Goal: Information Seeking & Learning: Learn about a topic

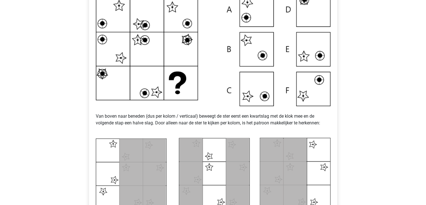
scroll to position [252, 0]
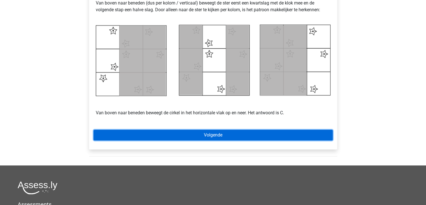
click at [237, 135] on link "Volgende" at bounding box center [213, 134] width 239 height 11
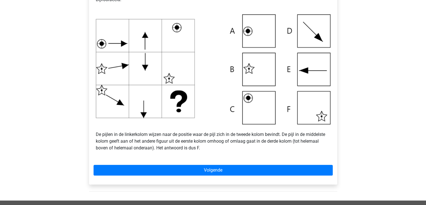
scroll to position [196, 0]
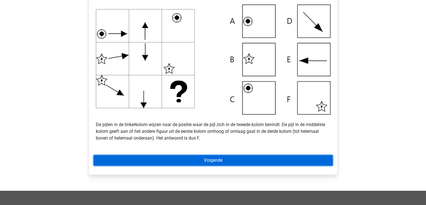
click at [214, 159] on link "Volgende" at bounding box center [213, 160] width 239 height 11
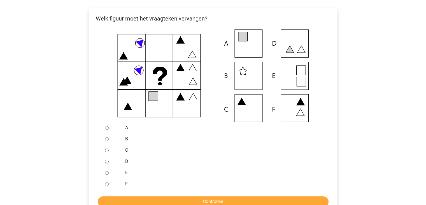
scroll to position [112, 0]
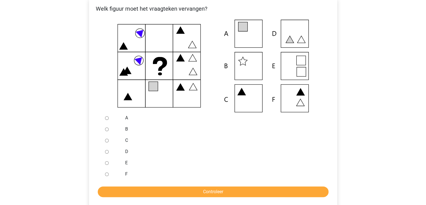
click at [107, 120] on input "A" at bounding box center [107, 118] width 4 height 4
radio input "true"
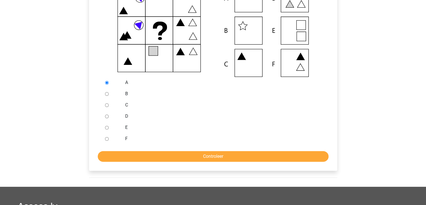
scroll to position [168, 0]
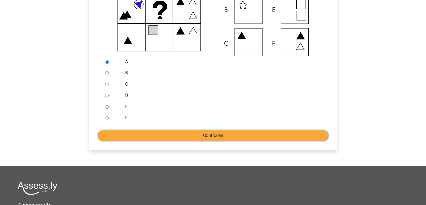
click at [208, 136] on input "Controleer" at bounding box center [213, 135] width 231 height 11
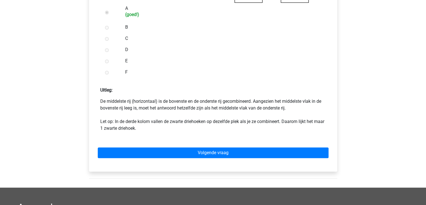
scroll to position [224, 0]
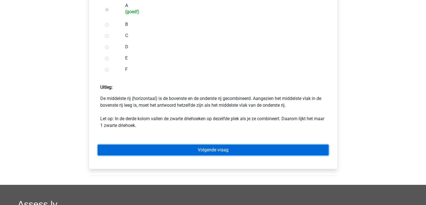
click at [222, 149] on link "Volgende vraag" at bounding box center [213, 149] width 231 height 11
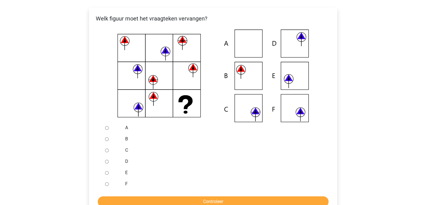
scroll to position [112, 0]
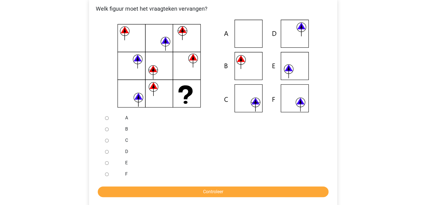
click at [105, 175] on input "F" at bounding box center [107, 174] width 4 height 4
radio input "true"
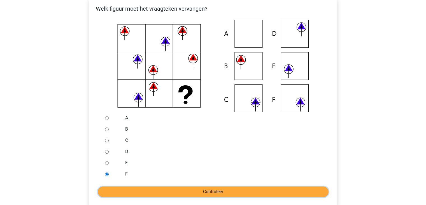
click at [196, 189] on input "Controleer" at bounding box center [213, 191] width 231 height 11
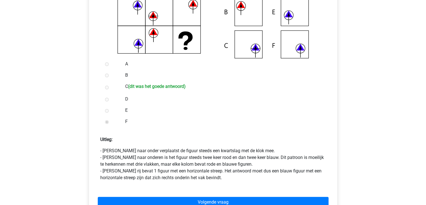
scroll to position [196, 0]
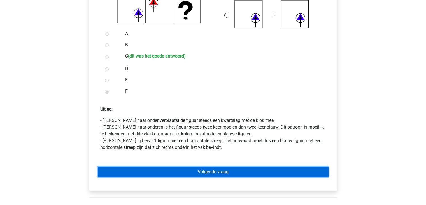
click at [222, 174] on link "Volgende vraag" at bounding box center [213, 171] width 231 height 11
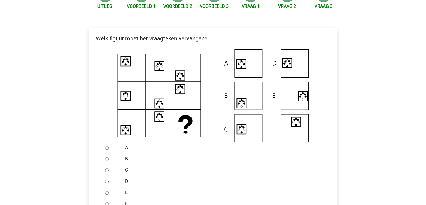
scroll to position [84, 0]
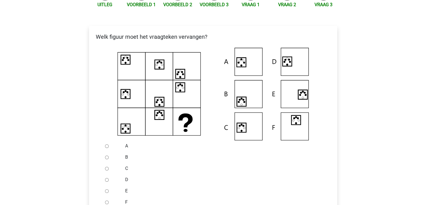
click at [109, 145] on div at bounding box center [112, 145] width 18 height 11
click at [108, 146] on input "A" at bounding box center [107, 146] width 4 height 4
radio input "true"
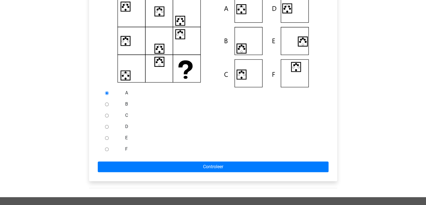
scroll to position [140, 0]
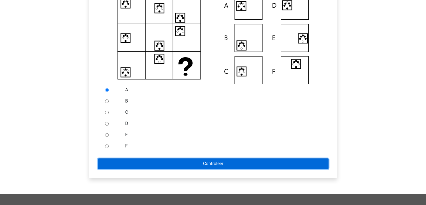
click at [214, 162] on input "Controleer" at bounding box center [213, 163] width 231 height 11
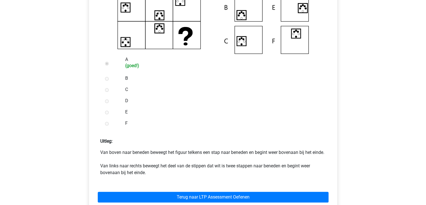
scroll to position [196, 0]
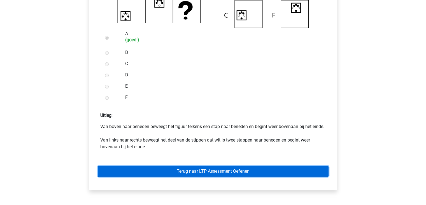
click at [238, 176] on link "Terug naar LTP Assessment Oefenen" at bounding box center [213, 171] width 231 height 11
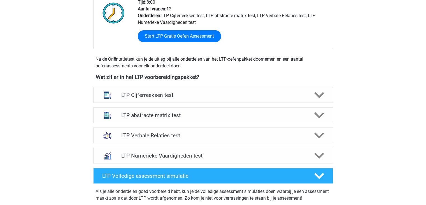
scroll to position [168, 0]
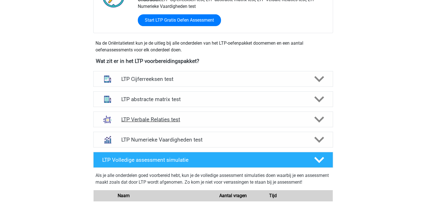
click at [320, 120] on polygon at bounding box center [319, 119] width 10 height 6
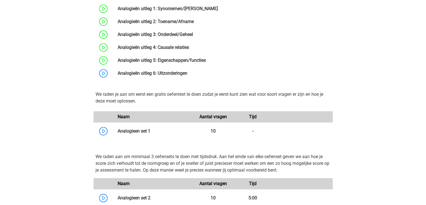
scroll to position [392, 0]
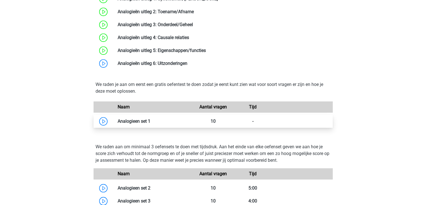
click at [150, 122] on link at bounding box center [150, 120] width 0 height 5
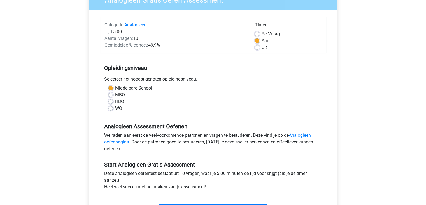
scroll to position [84, 0]
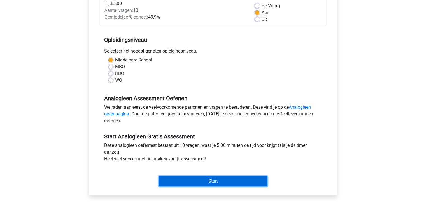
click at [226, 180] on input "Start" at bounding box center [213, 180] width 109 height 11
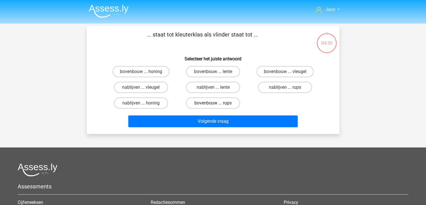
click at [221, 103] on label "bovenbouw ... rups" at bounding box center [213, 102] width 54 height 11
click at [217, 103] on input "bovenbouw ... rups" at bounding box center [215, 105] width 4 height 4
radio input "true"
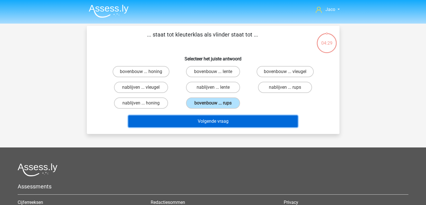
click at [222, 120] on button "Volgende vraag" at bounding box center [213, 121] width 170 height 12
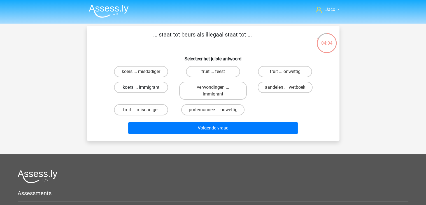
click at [161, 90] on label "koers ... immigrant" at bounding box center [141, 87] width 54 height 11
click at [145, 90] on input "koers ... immigrant" at bounding box center [143, 89] width 4 height 4
radio input "true"
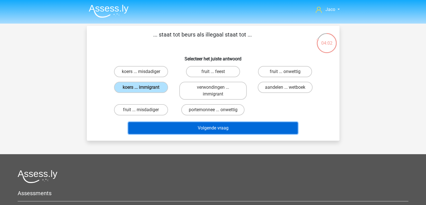
click at [219, 129] on button "Volgende vraag" at bounding box center [213, 128] width 170 height 12
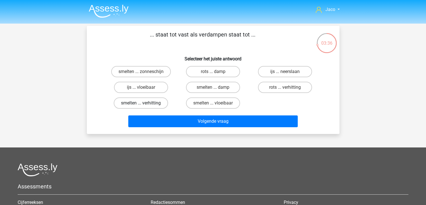
click at [160, 102] on label "smelten ... verhitting" at bounding box center [141, 102] width 54 height 11
click at [145, 103] on input "smelten ... verhitting" at bounding box center [143, 105] width 4 height 4
radio input "true"
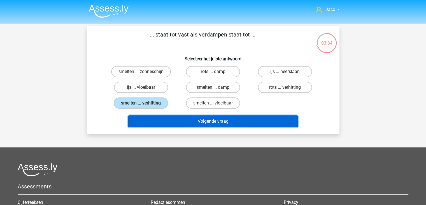
click at [210, 120] on button "Volgende vraag" at bounding box center [213, 121] width 170 height 12
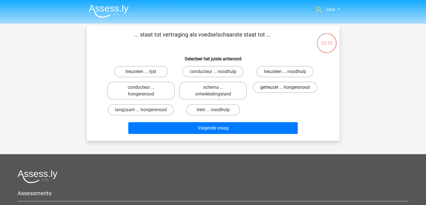
click at [278, 88] on label "getreuzel ... hongersnood" at bounding box center [285, 87] width 64 height 11
click at [285, 88] on input "getreuzel ... hongersnood" at bounding box center [287, 89] width 4 height 4
radio input "true"
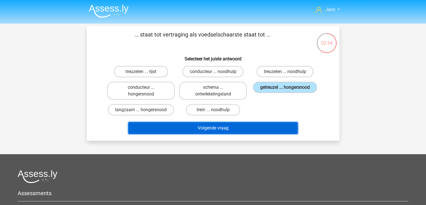
click at [256, 126] on button "Volgende vraag" at bounding box center [213, 128] width 170 height 12
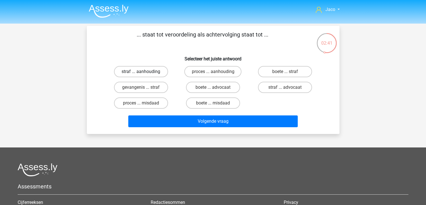
click at [150, 72] on label "straf ... aanhouding" at bounding box center [141, 71] width 54 height 11
click at [145, 72] on input "straf ... aanhouding" at bounding box center [143, 73] width 4 height 4
radio input "true"
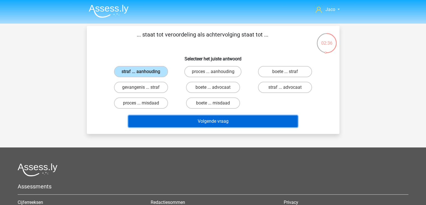
click at [213, 121] on button "Volgende vraag" at bounding box center [213, 121] width 170 height 12
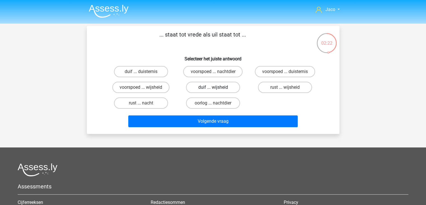
click at [215, 86] on label "duif ... wijsheid" at bounding box center [213, 87] width 54 height 11
click at [215, 87] on input "duif ... wijsheid" at bounding box center [215, 89] width 4 height 4
radio input "true"
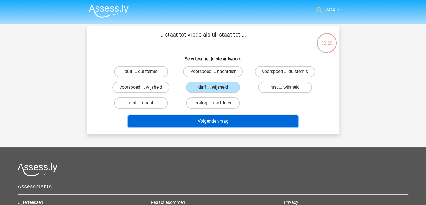
click at [239, 119] on button "Volgende vraag" at bounding box center [213, 121] width 170 height 12
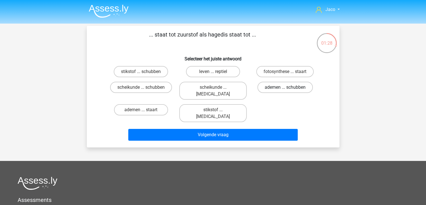
click at [284, 90] on label "ademen ... schubben" at bounding box center [284, 87] width 55 height 11
click at [285, 90] on input "ademen ... schubben" at bounding box center [287, 89] width 4 height 4
radio input "true"
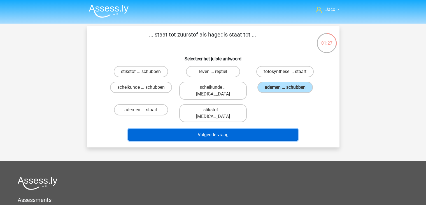
click at [252, 129] on button "Volgende vraag" at bounding box center [213, 135] width 170 height 12
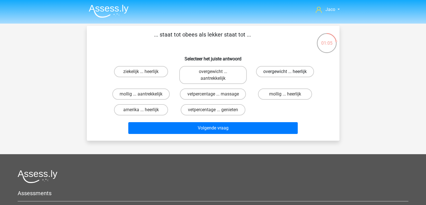
click at [264, 71] on label "overgewicht ... heerlijk" at bounding box center [285, 71] width 58 height 11
click at [285, 71] on input "overgewicht ... heerlijk" at bounding box center [287, 73] width 4 height 4
radio input "true"
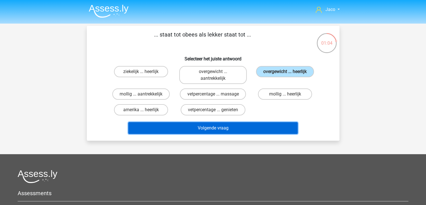
click at [257, 125] on button "Volgende vraag" at bounding box center [213, 128] width 170 height 12
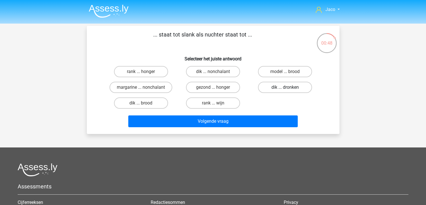
click at [282, 89] on label "dik ... dronken" at bounding box center [285, 87] width 54 height 11
click at [285, 89] on input "dik ... dronken" at bounding box center [287, 89] width 4 height 4
radio input "true"
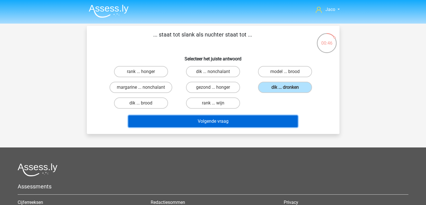
click at [265, 121] on button "Volgende vraag" at bounding box center [213, 121] width 170 height 12
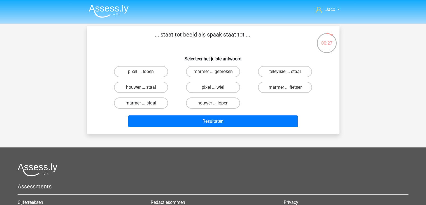
click at [159, 104] on label "marmer ... staal" at bounding box center [141, 102] width 54 height 11
click at [145, 104] on input "marmer ... staal" at bounding box center [143, 105] width 4 height 4
radio input "true"
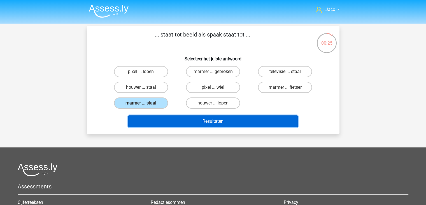
click at [220, 123] on button "Resultaten" at bounding box center [213, 121] width 170 height 12
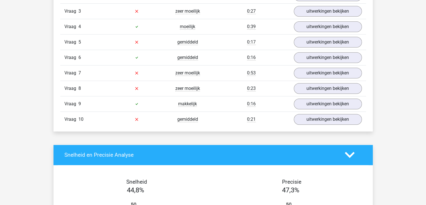
scroll to position [420, 0]
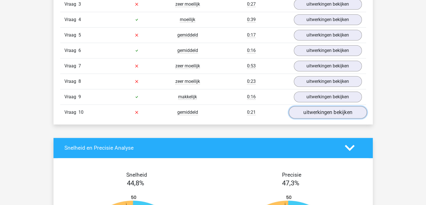
click at [327, 111] on link "uitwerkingen bekijken" at bounding box center [328, 112] width 78 height 12
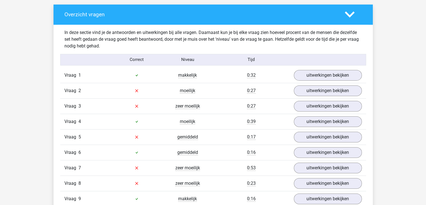
scroll to position [308, 0]
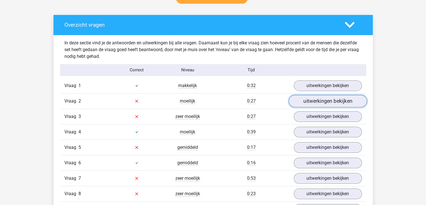
click at [317, 101] on link "uitwerkingen bekijken" at bounding box center [328, 101] width 78 height 12
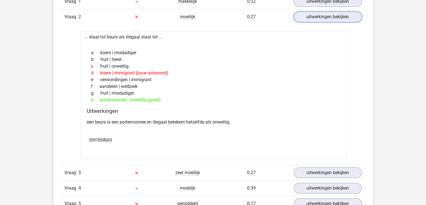
scroll to position [420, 0]
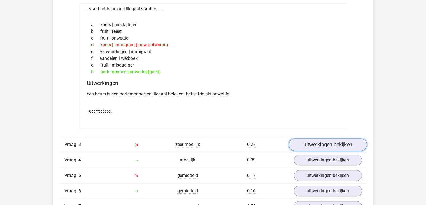
click at [327, 143] on link "uitwerkingen bekijken" at bounding box center [328, 144] width 78 height 12
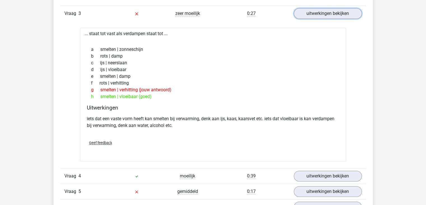
scroll to position [560, 0]
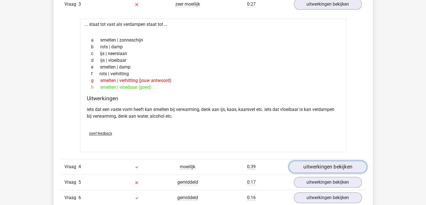
click at [314, 164] on link "uitwerkingen bekijken" at bounding box center [328, 166] width 78 height 12
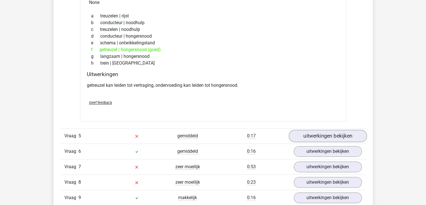
scroll to position [756, 0]
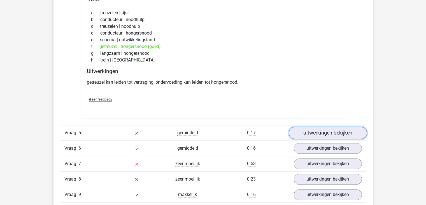
click at [314, 131] on link "uitwerkingen bekijken" at bounding box center [328, 132] width 78 height 12
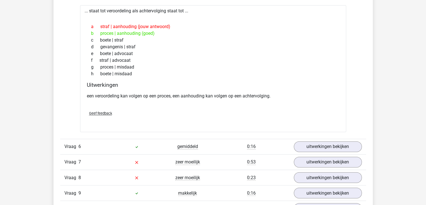
scroll to position [925, 0]
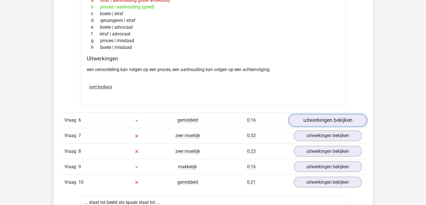
click at [324, 119] on link "uitwerkingen bekijken" at bounding box center [328, 120] width 78 height 12
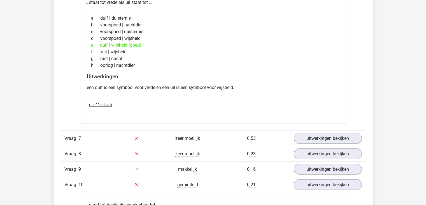
scroll to position [1065, 0]
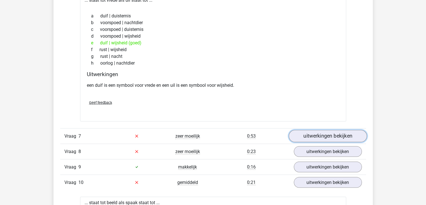
click at [329, 131] on link "uitwerkingen bekijken" at bounding box center [328, 135] width 78 height 12
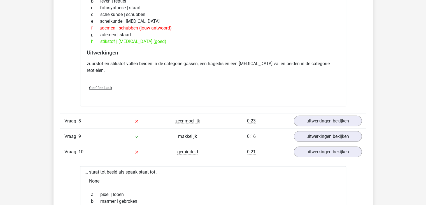
scroll to position [1261, 0]
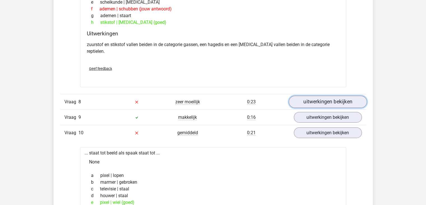
click at [330, 96] on link "uitwerkingen bekijken" at bounding box center [328, 102] width 78 height 12
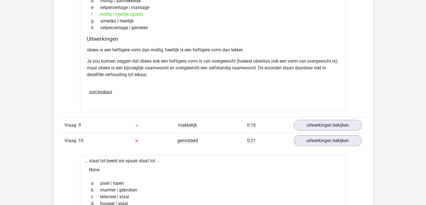
scroll to position [1429, 0]
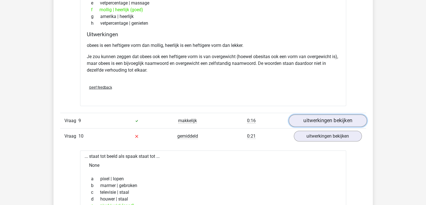
click at [325, 114] on link "uitwerkingen bekijken" at bounding box center [328, 120] width 78 height 12
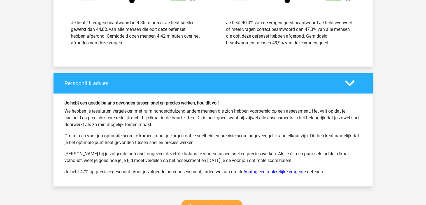
scroll to position [2045, 0]
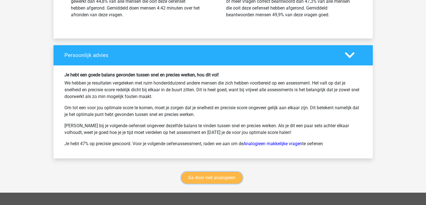
click at [229, 171] on link "Ga door met analogieen" at bounding box center [211, 177] width 61 height 12
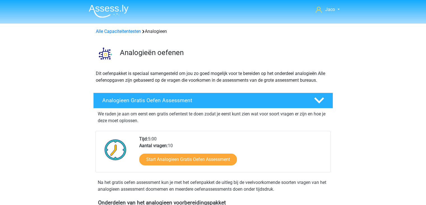
scroll to position [230, 0]
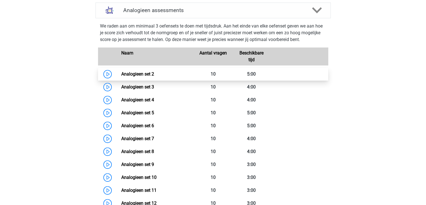
click at [146, 74] on link "Analogieen set 2" at bounding box center [137, 73] width 33 height 5
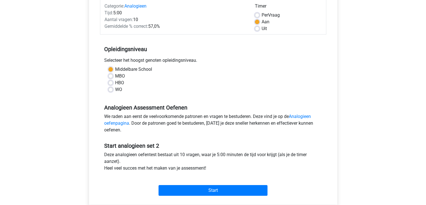
scroll to position [84, 0]
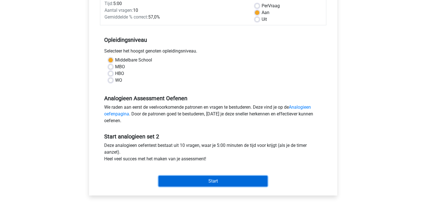
click at [228, 178] on input "Start" at bounding box center [213, 180] width 109 height 11
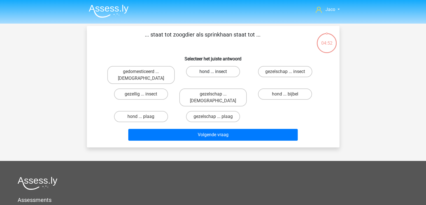
click at [223, 72] on label "hond ... insect" at bounding box center [213, 71] width 54 height 11
click at [217, 72] on input "hond ... insect" at bounding box center [215, 73] width 4 height 4
radio input "true"
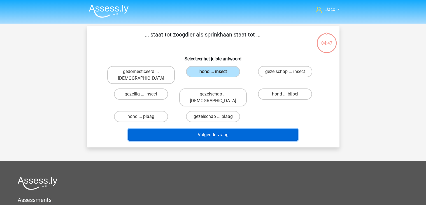
click at [240, 129] on button "Volgende vraag" at bounding box center [213, 135] width 170 height 12
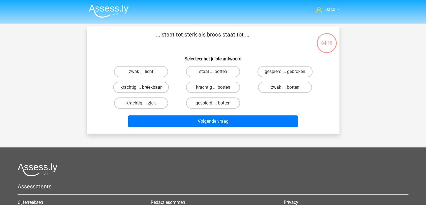
click at [155, 90] on label "krachtig ... breekbaar" at bounding box center [141, 87] width 56 height 11
click at [145, 90] on input "krachtig ... breekbaar" at bounding box center [143, 89] width 4 height 4
radio input "true"
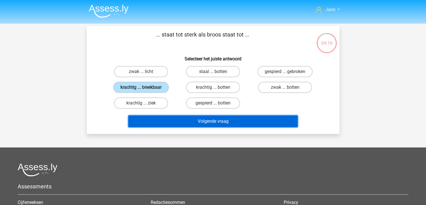
click at [207, 120] on button "Volgende vraag" at bounding box center [213, 121] width 170 height 12
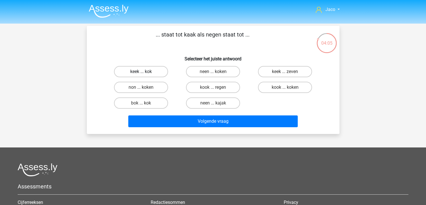
click at [154, 73] on label "keek ... kok" at bounding box center [141, 71] width 54 height 11
click at [145, 73] on input "keek ... kok" at bounding box center [143, 73] width 4 height 4
radio input "true"
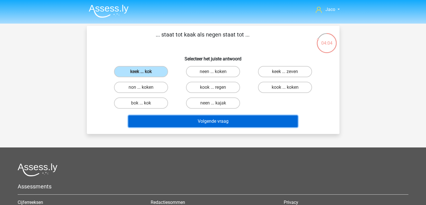
click at [216, 123] on button "Volgende vraag" at bounding box center [213, 121] width 170 height 12
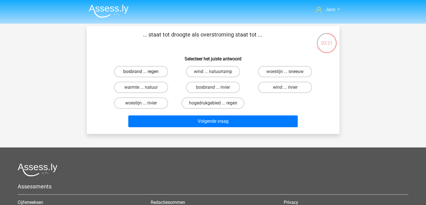
click at [156, 71] on label "bosbrand ... regen" at bounding box center [141, 71] width 54 height 11
click at [145, 71] on input "bosbrand ... regen" at bounding box center [143, 73] width 4 height 4
radio input "true"
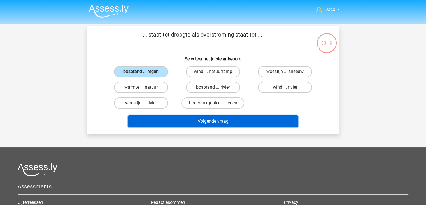
click at [231, 120] on button "Volgende vraag" at bounding box center [213, 121] width 170 height 12
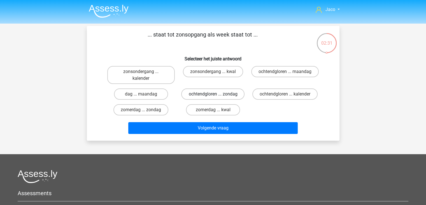
click at [236, 95] on label "ochtendgloren ... zondag" at bounding box center [212, 93] width 63 height 11
click at [217, 95] on input "ochtendgloren ... zondag" at bounding box center [215, 96] width 4 height 4
radio input "true"
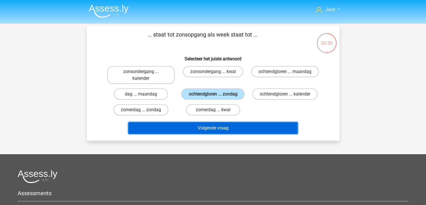
click at [244, 127] on button "Volgende vraag" at bounding box center [213, 128] width 170 height 12
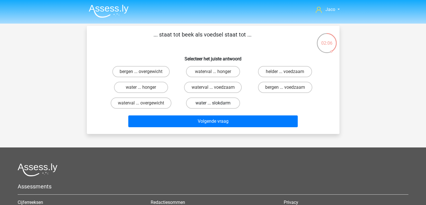
click at [209, 104] on label "water ... slokdarm" at bounding box center [213, 102] width 54 height 11
click at [213, 104] on input "water ... slokdarm" at bounding box center [215, 105] width 4 height 4
radio input "true"
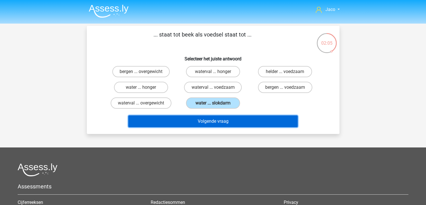
click at [228, 121] on button "Volgende vraag" at bounding box center [213, 121] width 170 height 12
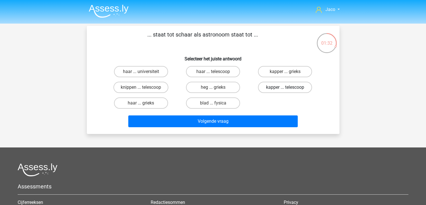
click at [276, 87] on label "kapper ... telescoop" at bounding box center [285, 87] width 54 height 11
click at [285, 87] on input "kapper ... telescoop" at bounding box center [287, 89] width 4 height 4
radio input "true"
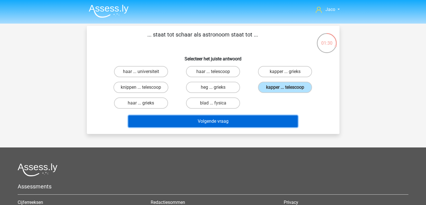
click at [250, 122] on button "Volgende vraag" at bounding box center [213, 121] width 170 height 12
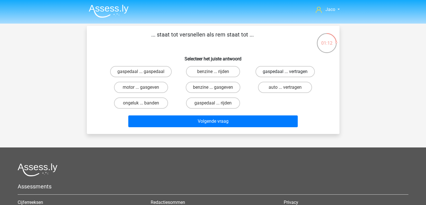
click at [282, 72] on label "gaspedaal ... vertragen" at bounding box center [285, 71] width 59 height 11
click at [285, 72] on input "gaspedaal ... vertragen" at bounding box center [287, 73] width 4 height 4
radio input "true"
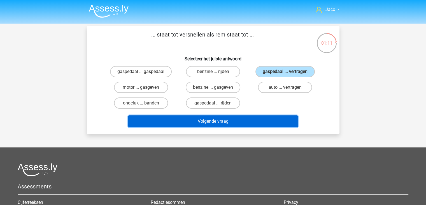
click at [261, 120] on button "Volgende vraag" at bounding box center [213, 121] width 170 height 12
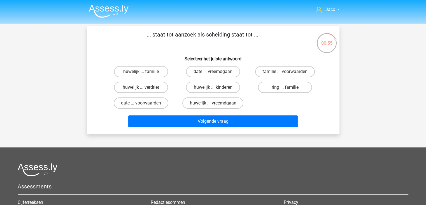
click at [217, 104] on label "huwelijk ... vreemdgaan" at bounding box center [212, 102] width 61 height 11
click at [217, 104] on input "huwelijk ... vreemdgaan" at bounding box center [215, 105] width 4 height 4
radio input "true"
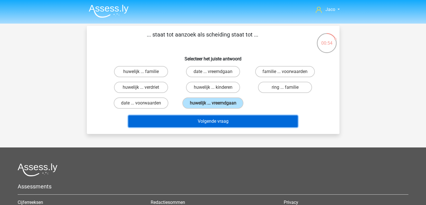
click at [226, 120] on button "Volgende vraag" at bounding box center [213, 121] width 170 height 12
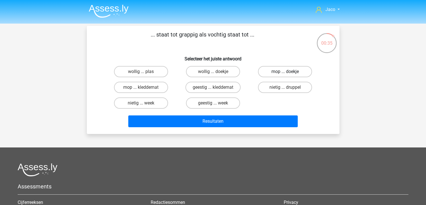
click at [303, 72] on label "mop ... doekje" at bounding box center [285, 71] width 54 height 11
click at [289, 72] on input "mop ... doekje" at bounding box center [287, 73] width 4 height 4
radio input "true"
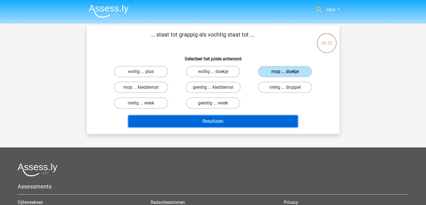
click at [278, 120] on button "Resultaten" at bounding box center [213, 121] width 170 height 12
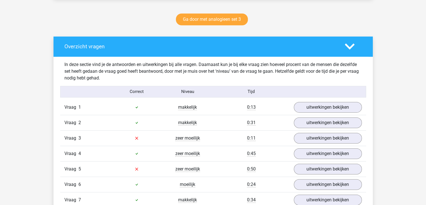
scroll to position [308, 0]
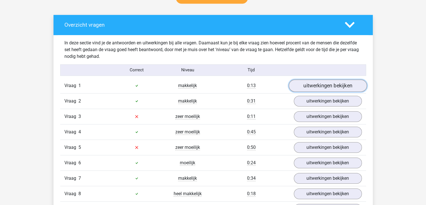
click at [332, 85] on link "uitwerkingen bekijken" at bounding box center [328, 85] width 78 height 12
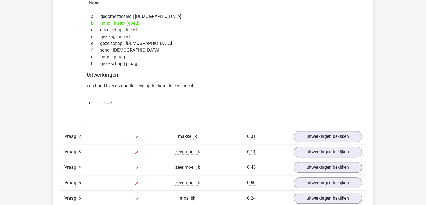
scroll to position [448, 0]
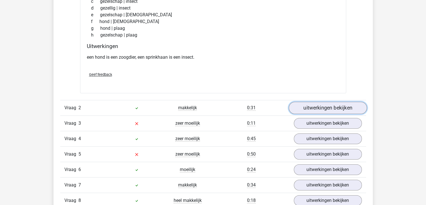
click at [321, 108] on link "uitwerkingen bekijken" at bounding box center [328, 107] width 78 height 12
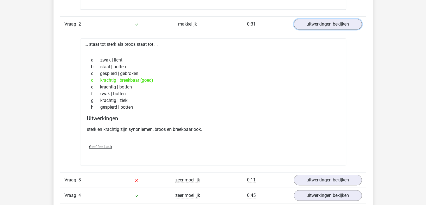
scroll to position [588, 0]
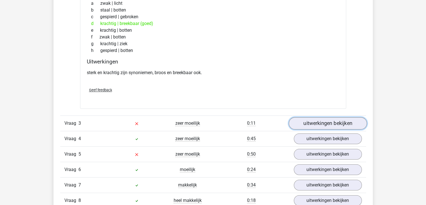
click at [322, 120] on link "uitwerkingen bekijken" at bounding box center [328, 123] width 78 height 12
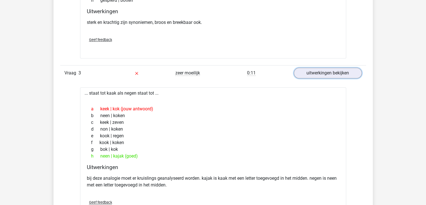
scroll to position [756, 0]
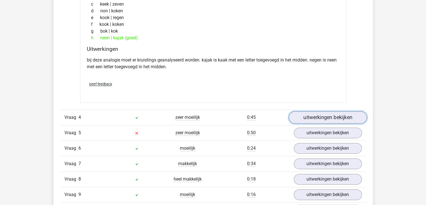
click at [329, 115] on link "uitwerkingen bekijken" at bounding box center [328, 117] width 78 height 12
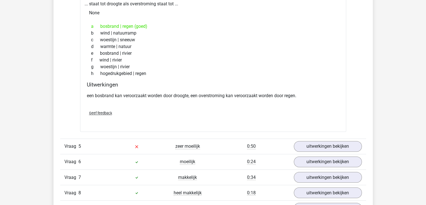
scroll to position [925, 0]
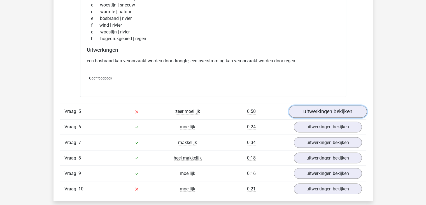
click at [315, 111] on link "uitwerkingen bekijken" at bounding box center [328, 111] width 78 height 12
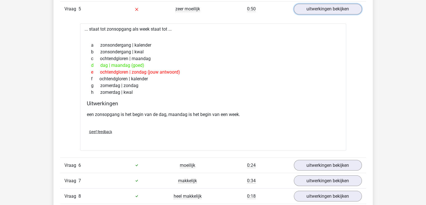
scroll to position [1037, 0]
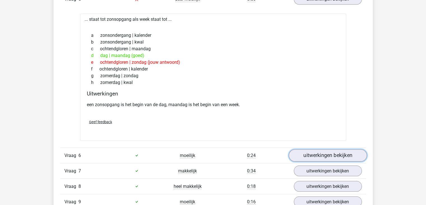
click at [337, 151] on link "uitwerkingen bekijken" at bounding box center [328, 155] width 78 height 12
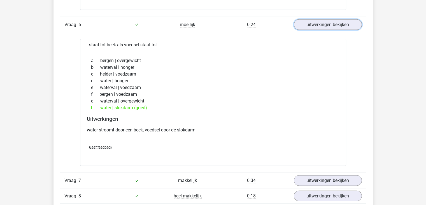
scroll to position [1177, 0]
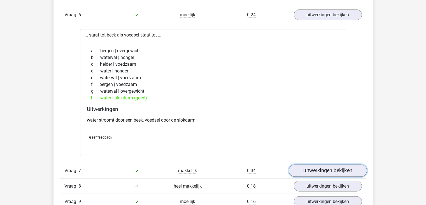
click at [329, 167] on link "uitwerkingen bekijken" at bounding box center [328, 170] width 78 height 12
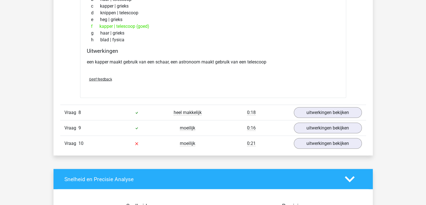
scroll to position [1401, 0]
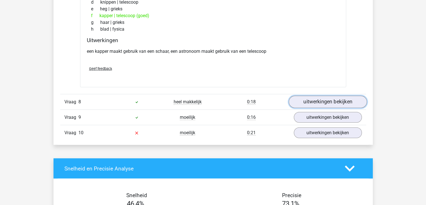
click at [328, 98] on link "uitwerkingen bekijken" at bounding box center [328, 102] width 78 height 12
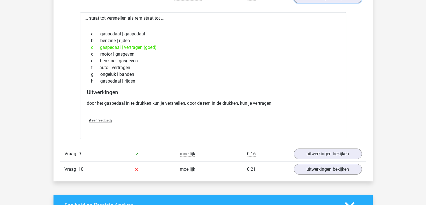
scroll to position [1513, 0]
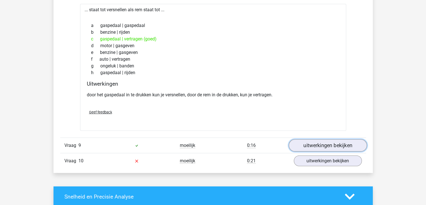
click at [322, 141] on link "uitwerkingen bekijken" at bounding box center [328, 145] width 78 height 12
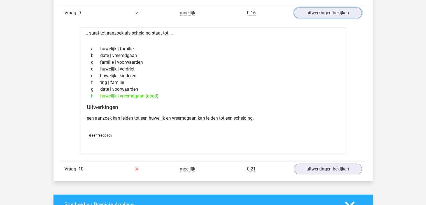
scroll to position [1653, 0]
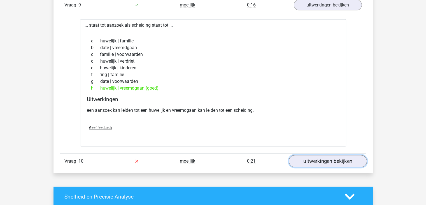
click at [334, 158] on link "uitwerkingen bekijken" at bounding box center [328, 161] width 78 height 12
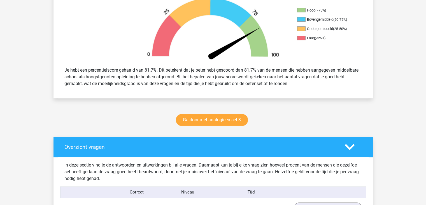
scroll to position [196, 0]
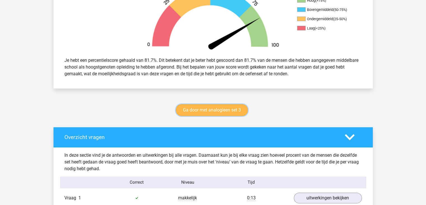
click at [228, 111] on link "Ga door met analogieen set 3" at bounding box center [212, 110] width 72 height 12
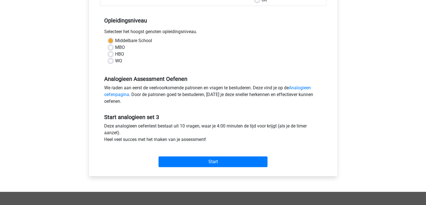
scroll to position [112, 0]
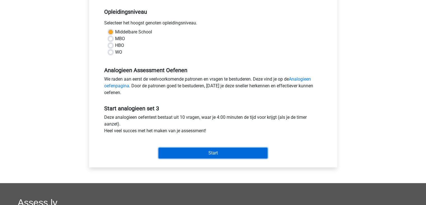
click at [247, 151] on input "Start" at bounding box center [213, 152] width 109 height 11
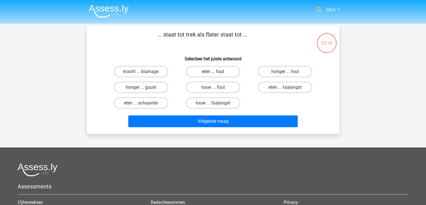
click at [231, 71] on label "eten ... fout" at bounding box center [213, 71] width 54 height 11
click at [217, 71] on input "eten ... fout" at bounding box center [215, 73] width 4 height 4
radio input "true"
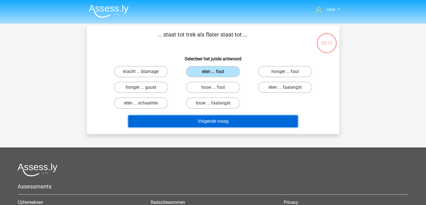
click at [245, 121] on button "Volgende vraag" at bounding box center [213, 121] width 170 height 12
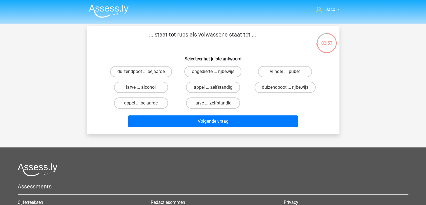
click at [297, 73] on label "vlinder ... puber" at bounding box center [285, 71] width 54 height 11
click at [289, 73] on input "vlinder ... puber" at bounding box center [287, 73] width 4 height 4
radio input "true"
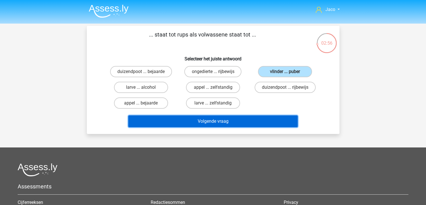
click at [274, 122] on button "Volgende vraag" at bounding box center [213, 121] width 170 height 12
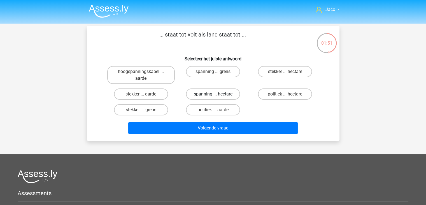
click at [230, 94] on label "spanning ... hectare" at bounding box center [213, 93] width 54 height 11
click at [217, 94] on input "spanning ... hectare" at bounding box center [215, 96] width 4 height 4
radio input "true"
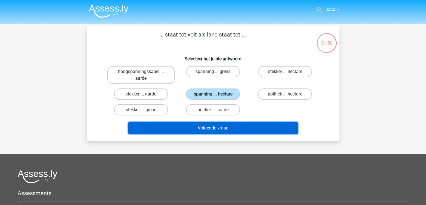
click at [232, 125] on button "Volgende vraag" at bounding box center [213, 128] width 170 height 12
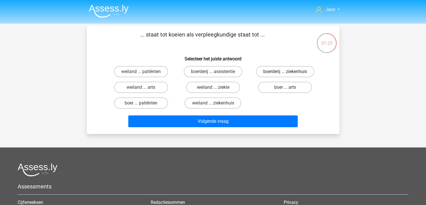
click at [293, 71] on label "boerderij ... ziekenhuis" at bounding box center [285, 71] width 58 height 11
click at [289, 71] on input "boerderij ... ziekenhuis" at bounding box center [287, 73] width 4 height 4
radio input "true"
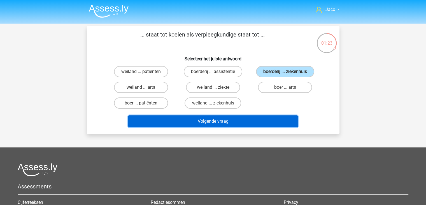
click at [253, 122] on button "Volgende vraag" at bounding box center [213, 121] width 170 height 12
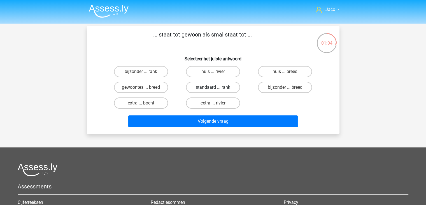
click at [234, 87] on label "standaard ... rank" at bounding box center [213, 87] width 54 height 11
click at [217, 87] on input "standaard ... rank" at bounding box center [215, 89] width 4 height 4
radio input "true"
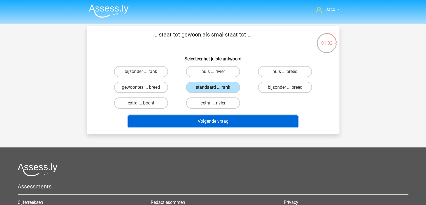
click at [252, 121] on button "Volgende vraag" at bounding box center [213, 121] width 170 height 12
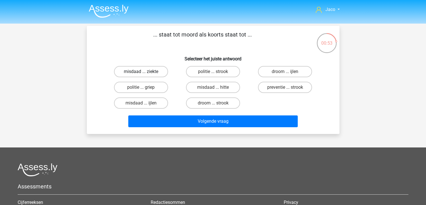
click at [163, 72] on label "misdaad ... ziekte" at bounding box center [141, 71] width 54 height 11
click at [145, 72] on input "misdaad ... ziekte" at bounding box center [143, 73] width 4 height 4
radio input "true"
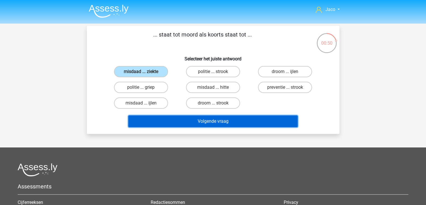
click at [235, 122] on button "Volgende vraag" at bounding box center [213, 121] width 170 height 12
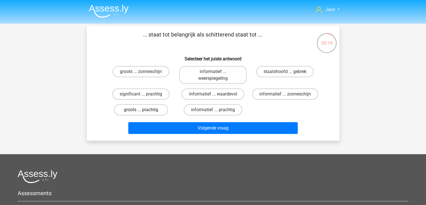
click at [161, 110] on label "groots ... prachtig" at bounding box center [141, 109] width 54 height 11
click at [145, 110] on input "groots ... prachtig" at bounding box center [143, 112] width 4 height 4
radio input "true"
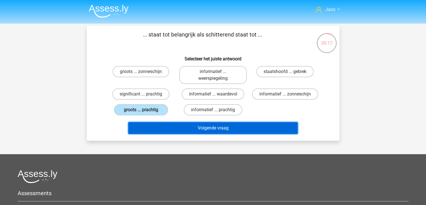
click at [219, 131] on button "Volgende vraag" at bounding box center [213, 128] width 170 height 12
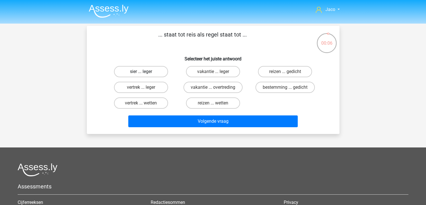
click at [158, 73] on label "sier ... leger" at bounding box center [141, 71] width 54 height 11
click at [145, 73] on input "sier ... leger" at bounding box center [143, 73] width 4 height 4
radio input "true"
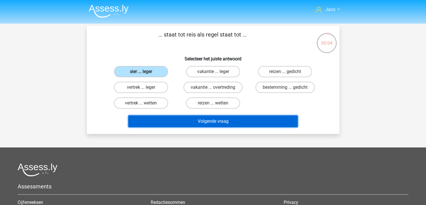
click at [220, 122] on button "Volgende vraag" at bounding box center [213, 121] width 170 height 12
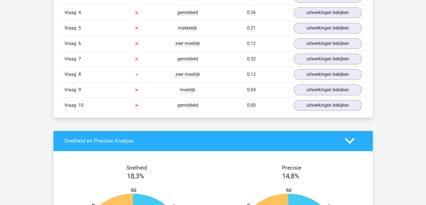
scroll to position [420, 0]
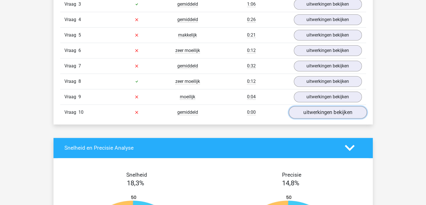
click at [324, 112] on link "uitwerkingen bekijken" at bounding box center [328, 112] width 78 height 12
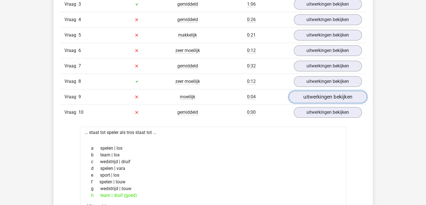
click at [309, 94] on link "uitwerkingen bekijken" at bounding box center [328, 96] width 78 height 12
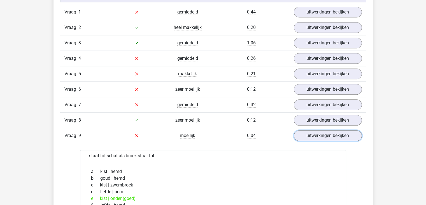
scroll to position [364, 0]
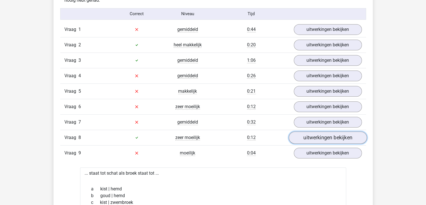
click at [320, 136] on link "uitwerkingen bekijken" at bounding box center [328, 137] width 78 height 12
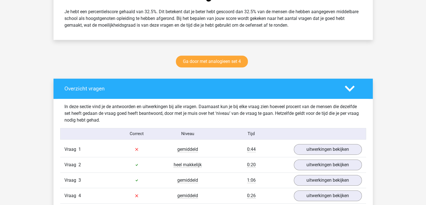
scroll to position [224, 0]
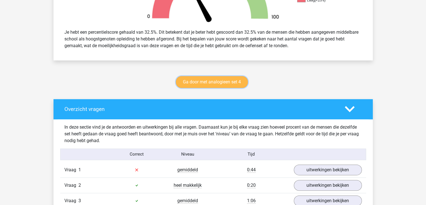
click at [232, 84] on link "Ga door met analogieen set 4" at bounding box center [212, 82] width 72 height 12
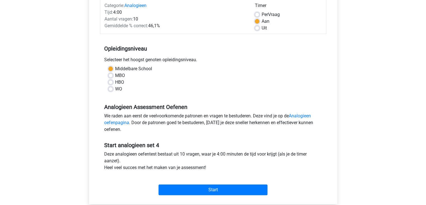
scroll to position [84, 0]
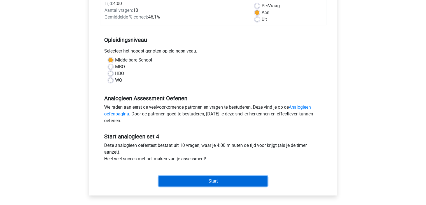
click at [225, 180] on input "Start" at bounding box center [213, 180] width 109 height 11
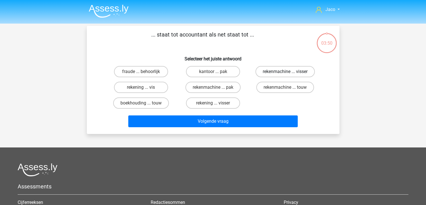
click at [296, 72] on label "rekenmachine ... visser" at bounding box center [285, 71] width 59 height 11
click at [289, 72] on input "rekenmachine ... visser" at bounding box center [287, 73] width 4 height 4
radio input "true"
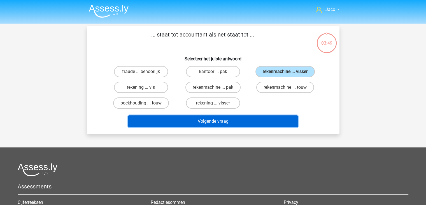
click at [261, 123] on button "Volgende vraag" at bounding box center [213, 121] width 170 height 12
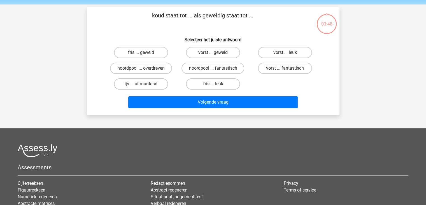
scroll to position [26, 0]
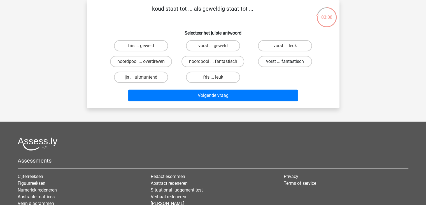
click at [293, 63] on label "vorst ... fantastisch" at bounding box center [285, 61] width 54 height 11
click at [289, 63] on input "vorst ... fantastisch" at bounding box center [287, 63] width 4 height 4
radio input "true"
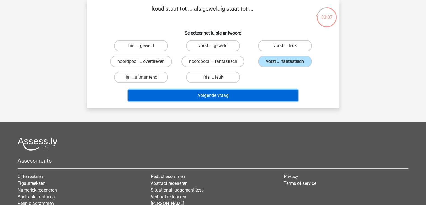
click at [271, 94] on button "Volgende vraag" at bounding box center [213, 95] width 170 height 12
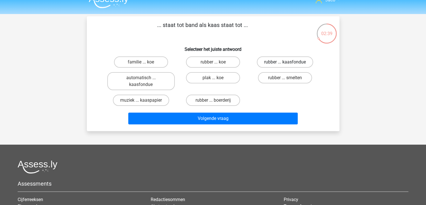
scroll to position [0, 0]
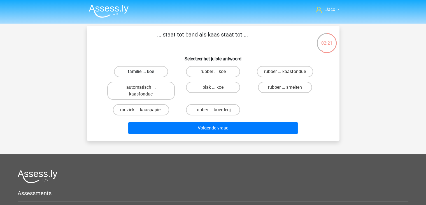
click at [159, 71] on label "familie ... koe" at bounding box center [141, 71] width 54 height 11
click at [145, 71] on input "familie ... koe" at bounding box center [143, 73] width 4 height 4
radio input "true"
click at [221, 71] on label "rubber ... koe" at bounding box center [213, 71] width 54 height 11
click at [217, 71] on input "rubber ... koe" at bounding box center [215, 73] width 4 height 4
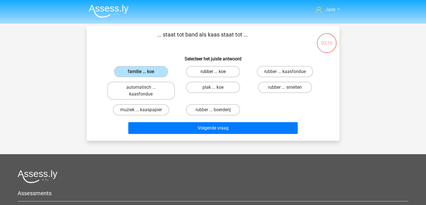
radio input "true"
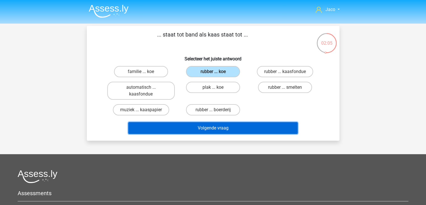
click at [251, 126] on button "Volgende vraag" at bounding box center [213, 128] width 170 height 12
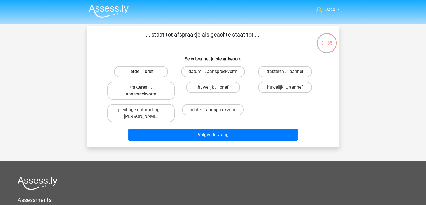
click at [157, 72] on label "liefde ... brief" at bounding box center [141, 71] width 54 height 11
click at [145, 72] on input "liefde ... brief" at bounding box center [143, 73] width 4 height 4
radio input "true"
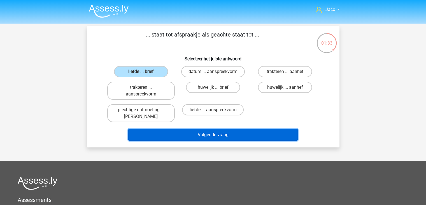
click at [222, 135] on button "Volgende vraag" at bounding box center [213, 135] width 170 height 12
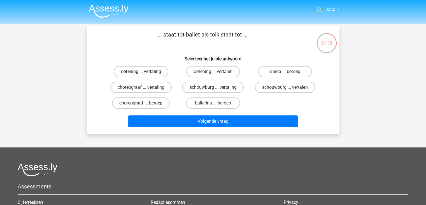
click at [160, 73] on label "oefening ... vertaling" at bounding box center [141, 71] width 55 height 11
click at [145, 73] on input "oefening ... vertaling" at bounding box center [143, 73] width 4 height 4
radio input "true"
click at [163, 90] on label "choreograaf ... vertaling" at bounding box center [140, 87] width 61 height 11
click at [145, 90] on input "choreograaf ... vertaling" at bounding box center [143, 89] width 4 height 4
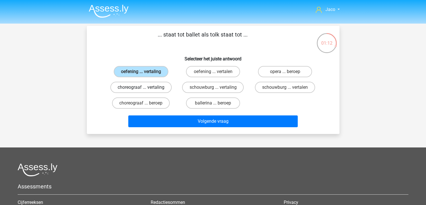
radio input "true"
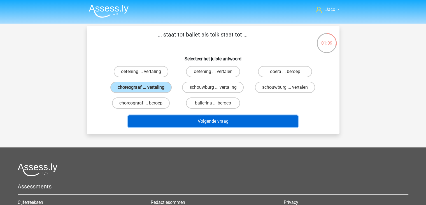
click at [227, 119] on button "Volgende vraag" at bounding box center [213, 121] width 170 height 12
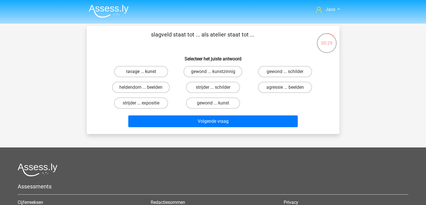
click at [161, 71] on label "ravage ... kunst" at bounding box center [141, 71] width 54 height 11
click at [145, 71] on input "ravage ... kunst" at bounding box center [143, 73] width 4 height 4
radio input "true"
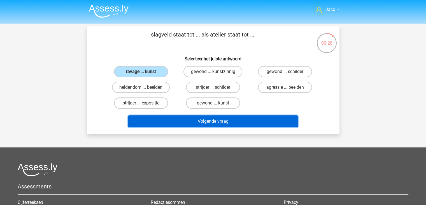
click at [238, 123] on button "Volgende vraag" at bounding box center [213, 121] width 170 height 12
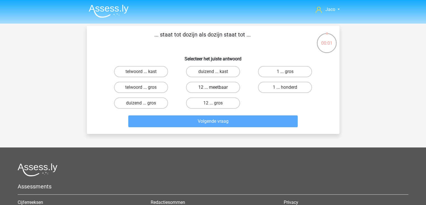
click at [230, 89] on label "12 ... meetbaar" at bounding box center [213, 87] width 54 height 11
click at [217, 89] on input "12 ... meetbaar" at bounding box center [215, 89] width 4 height 4
radio input "true"
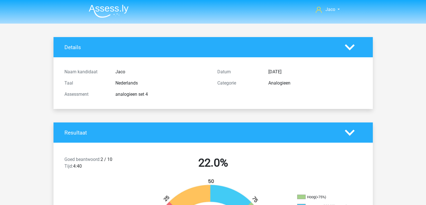
click at [351, 49] on polygon at bounding box center [350, 47] width 10 height 6
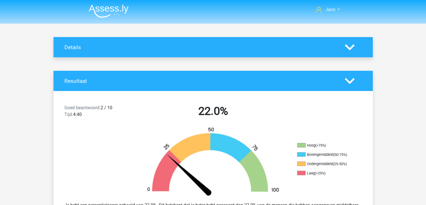
click at [351, 49] on polygon at bounding box center [350, 47] width 10 height 6
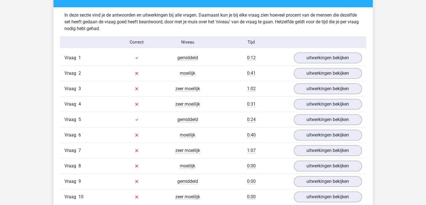
scroll to position [336, 0]
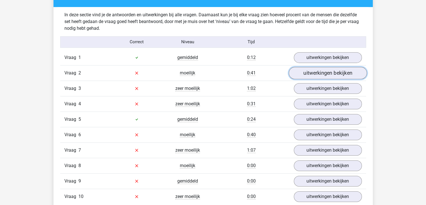
click at [325, 75] on link "uitwerkingen bekijken" at bounding box center [328, 73] width 78 height 12
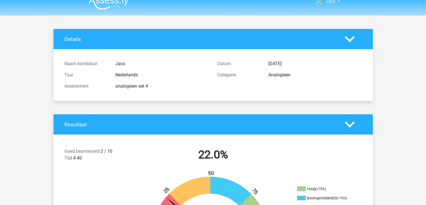
scroll to position [0, 0]
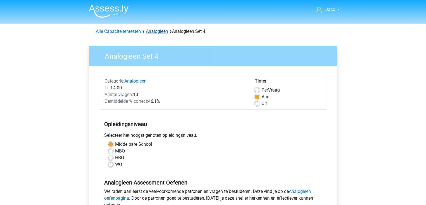
click at [159, 32] on link "Analogieen" at bounding box center [157, 31] width 22 height 5
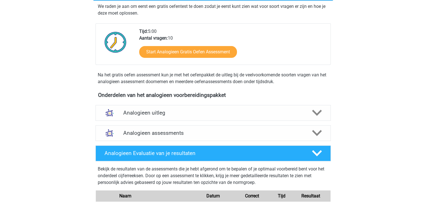
scroll to position [112, 0]
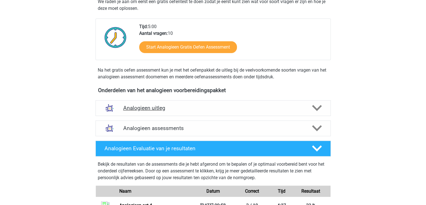
click at [317, 108] on icon at bounding box center [317, 108] width 10 height 10
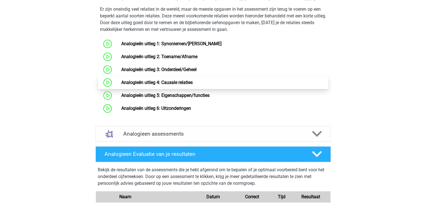
scroll to position [336, 0]
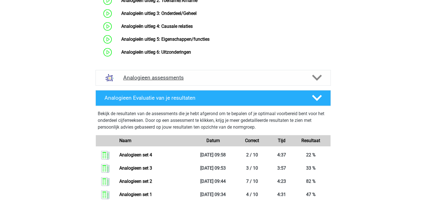
click at [316, 82] on icon at bounding box center [317, 78] width 10 height 10
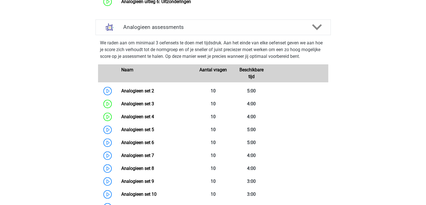
scroll to position [392, 0]
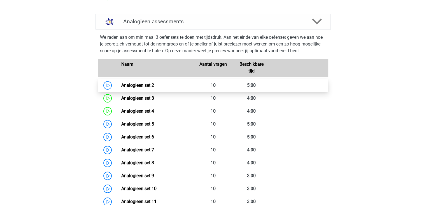
click at [121, 88] on link "Analogieen set 2" at bounding box center [137, 84] width 33 height 5
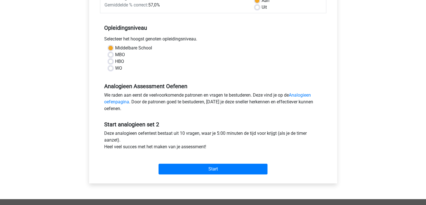
scroll to position [112, 0]
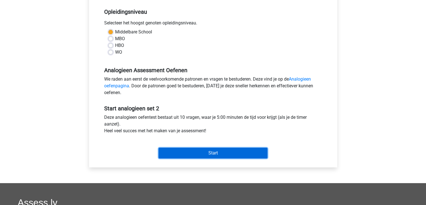
click at [220, 152] on input "Start" at bounding box center [213, 152] width 109 height 11
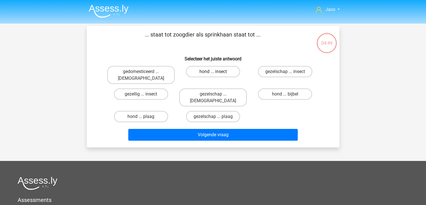
click at [220, 72] on label "hond ... insect" at bounding box center [213, 71] width 54 height 11
click at [217, 72] on input "hond ... insect" at bounding box center [215, 73] width 4 height 4
radio input "true"
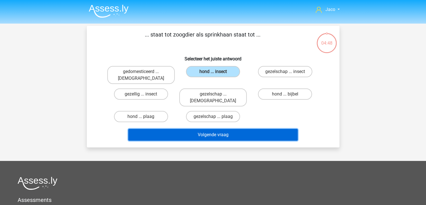
click at [236, 129] on button "Volgende vraag" at bounding box center [213, 135] width 170 height 12
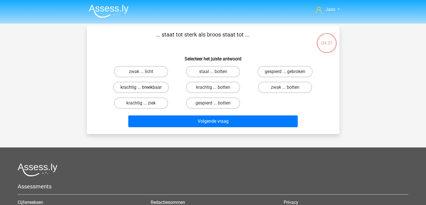
click at [161, 88] on label "krachtig ... breekbaar" at bounding box center [141, 87] width 56 height 11
click at [145, 88] on input "krachtig ... breekbaar" at bounding box center [143, 89] width 4 height 4
radio input "true"
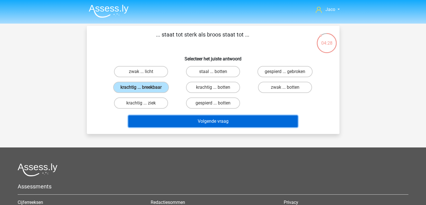
click at [219, 122] on button "Volgende vraag" at bounding box center [213, 121] width 170 height 12
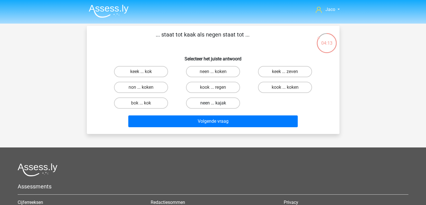
click at [224, 105] on label "neen ... kajak" at bounding box center [213, 102] width 54 height 11
click at [217, 105] on input "neen ... kajak" at bounding box center [215, 105] width 4 height 4
radio input "true"
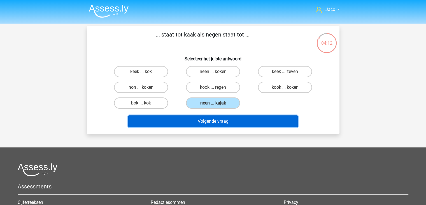
click at [234, 121] on button "Volgende vraag" at bounding box center [213, 121] width 170 height 12
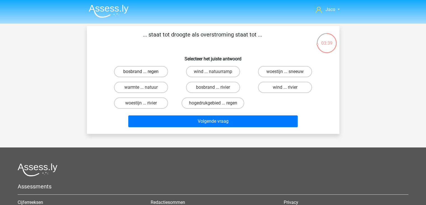
click at [155, 72] on label "bosbrand ... regen" at bounding box center [141, 71] width 54 height 11
click at [145, 72] on input "bosbrand ... regen" at bounding box center [143, 73] width 4 height 4
radio input "true"
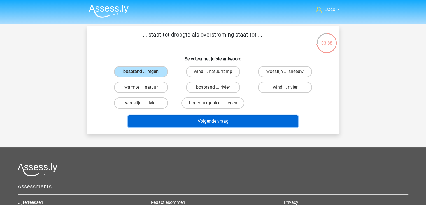
click at [226, 120] on button "Volgende vraag" at bounding box center [213, 121] width 170 height 12
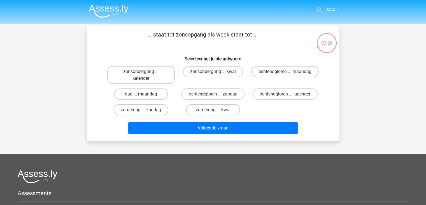
click at [158, 94] on label "dag ... maandag" at bounding box center [141, 93] width 54 height 11
click at [145, 94] on input "dag ... maandag" at bounding box center [143, 96] width 4 height 4
radio input "true"
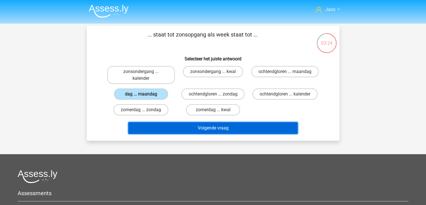
click at [229, 128] on button "Volgende vraag" at bounding box center [213, 128] width 170 height 12
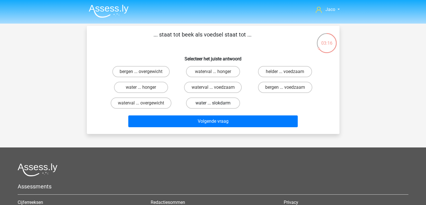
click at [228, 104] on label "water ... slokdarm" at bounding box center [213, 102] width 54 height 11
click at [217, 104] on input "water ... slokdarm" at bounding box center [215, 105] width 4 height 4
radio input "true"
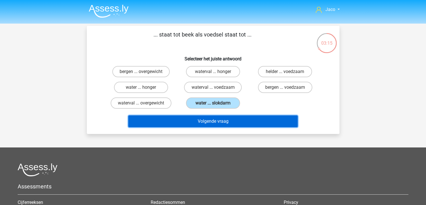
click at [245, 121] on button "Volgende vraag" at bounding box center [213, 121] width 170 height 12
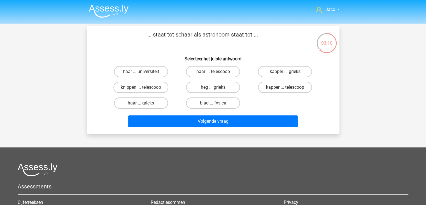
click at [290, 87] on label "kapper ... telescoop" at bounding box center [285, 87] width 54 height 11
click at [289, 87] on input "kapper ... telescoop" at bounding box center [287, 89] width 4 height 4
radio input "true"
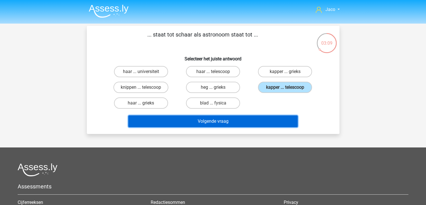
click at [268, 121] on button "Volgende vraag" at bounding box center [213, 121] width 170 height 12
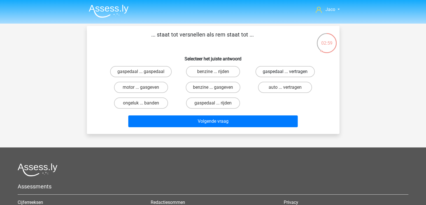
click at [275, 73] on label "gaspedaal ... vertragen" at bounding box center [285, 71] width 59 height 11
click at [285, 73] on input "gaspedaal ... vertragen" at bounding box center [287, 73] width 4 height 4
radio input "true"
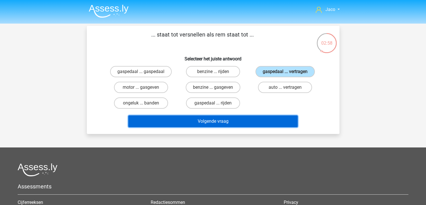
click at [267, 118] on button "Volgende vraag" at bounding box center [213, 121] width 170 height 12
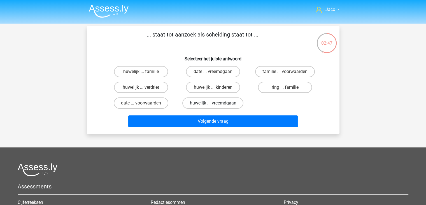
click at [210, 103] on label "huwelijk ... vreemdgaan" at bounding box center [212, 102] width 61 height 11
click at [213, 103] on input "huwelijk ... vreemdgaan" at bounding box center [215, 105] width 4 height 4
radio input "true"
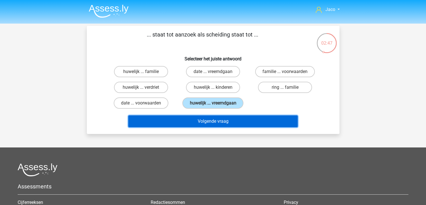
click at [219, 120] on button "Volgende vraag" at bounding box center [213, 121] width 170 height 12
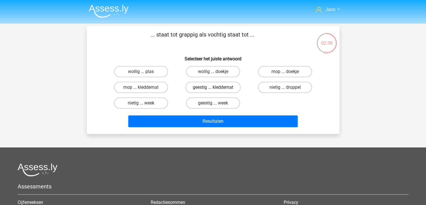
click at [227, 90] on label "geestig ... kleddernat" at bounding box center [212, 87] width 55 height 11
click at [217, 90] on input "geestig ... kleddernat" at bounding box center [215, 89] width 4 height 4
radio input "true"
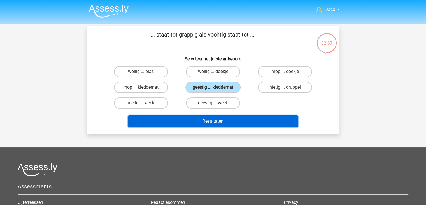
click at [249, 119] on button "Resultaten" at bounding box center [213, 121] width 170 height 12
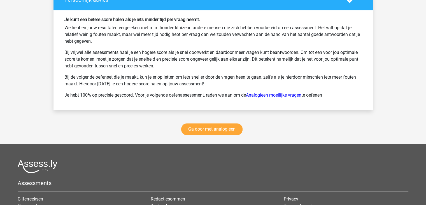
scroll to position [756, 0]
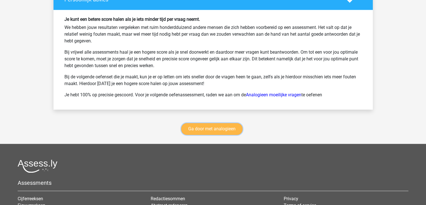
click at [229, 128] on link "Ga door met analogieen" at bounding box center [211, 129] width 61 height 12
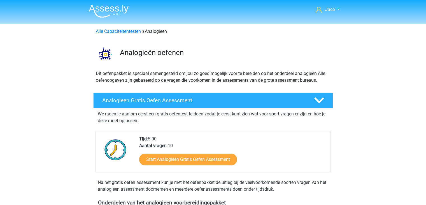
scroll to position [230, 0]
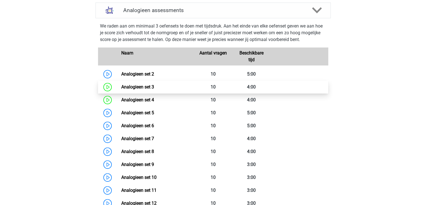
click at [141, 87] on link "Analogieen set 3" at bounding box center [137, 86] width 33 height 5
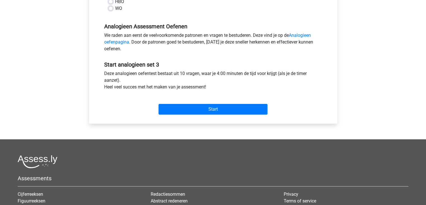
scroll to position [168, 0]
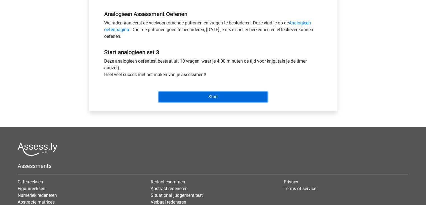
click at [219, 96] on input "Start" at bounding box center [213, 96] width 109 height 11
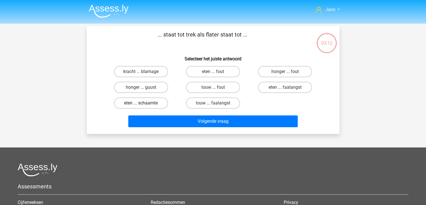
click at [159, 103] on label "eten ... schaamte" at bounding box center [141, 102] width 54 height 11
click at [145, 103] on input "eten ... schaamte" at bounding box center [143, 105] width 4 height 4
radio input "true"
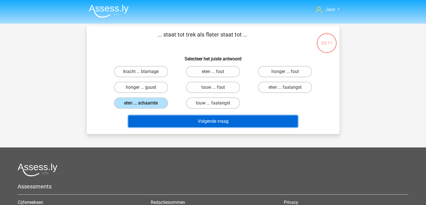
click at [201, 121] on button "Volgende vraag" at bounding box center [213, 121] width 170 height 12
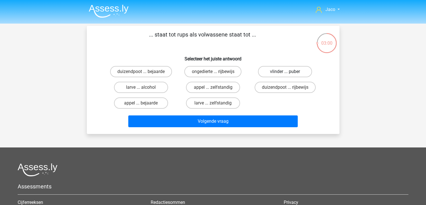
click at [300, 72] on label "vlinder ... puber" at bounding box center [285, 71] width 54 height 11
click at [289, 72] on input "vlinder ... puber" at bounding box center [287, 73] width 4 height 4
radio input "true"
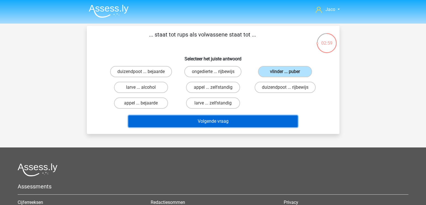
click at [275, 119] on button "Volgende vraag" at bounding box center [213, 121] width 170 height 12
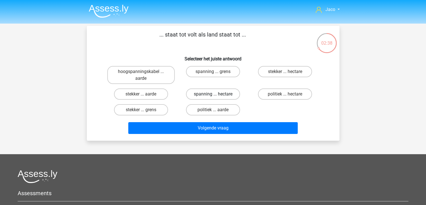
click at [233, 95] on label "spanning ... hectare" at bounding box center [213, 93] width 54 height 11
click at [217, 95] on input "spanning ... hectare" at bounding box center [215, 96] width 4 height 4
radio input "true"
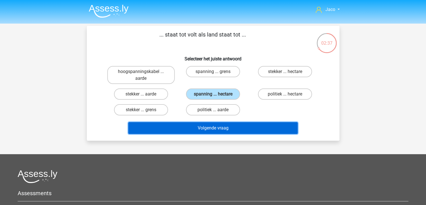
click at [259, 127] on button "Volgende vraag" at bounding box center [213, 128] width 170 height 12
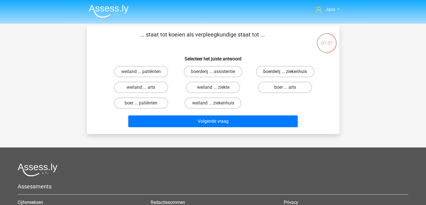
click at [281, 72] on label "boerderij ... ziekenhuis" at bounding box center [285, 71] width 58 height 11
click at [285, 72] on input "boerderij ... ziekenhuis" at bounding box center [287, 73] width 4 height 4
radio input "true"
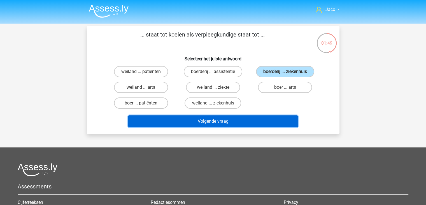
click at [271, 122] on button "Volgende vraag" at bounding box center [213, 121] width 170 height 12
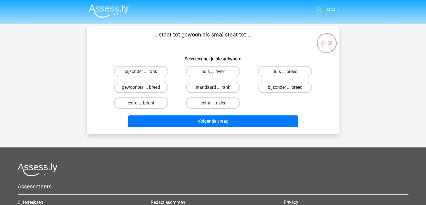
click at [301, 89] on label "bijzonder ... breed" at bounding box center [285, 87] width 54 height 11
click at [289, 89] on input "bijzonder ... breed" at bounding box center [287, 89] width 4 height 4
radio input "true"
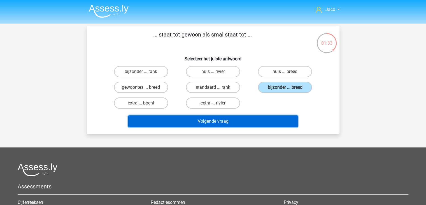
click at [259, 120] on button "Volgende vraag" at bounding box center [213, 121] width 170 height 12
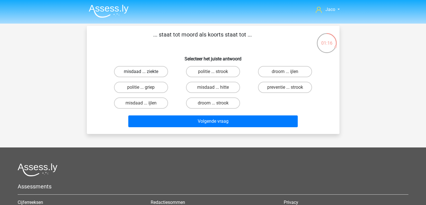
click at [136, 73] on label "misdaad ... ziekte" at bounding box center [141, 71] width 54 height 11
click at [141, 73] on input "misdaad ... ziekte" at bounding box center [143, 73] width 4 height 4
radio input "true"
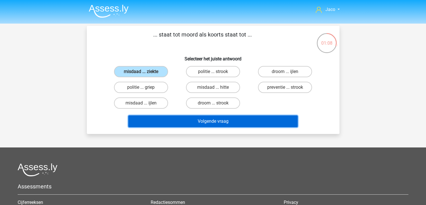
click at [232, 121] on button "Volgende vraag" at bounding box center [213, 121] width 170 height 12
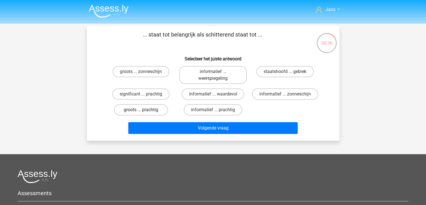
click at [152, 110] on label "groots ... prachtig" at bounding box center [141, 109] width 54 height 11
click at [145, 110] on input "groots ... prachtig" at bounding box center [143, 112] width 4 height 4
radio input "true"
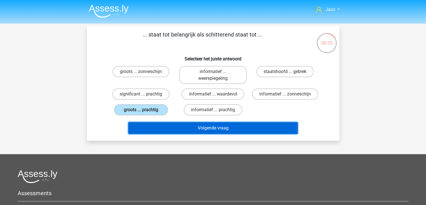
click at [216, 128] on button "Volgende vraag" at bounding box center [213, 128] width 170 height 12
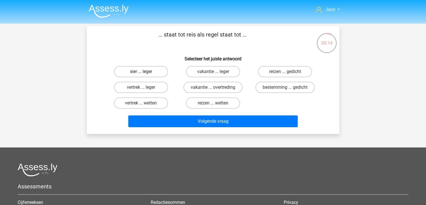
click at [159, 71] on label "sier ... leger" at bounding box center [141, 71] width 54 height 11
click at [145, 71] on input "sier ... leger" at bounding box center [143, 73] width 4 height 4
radio input "true"
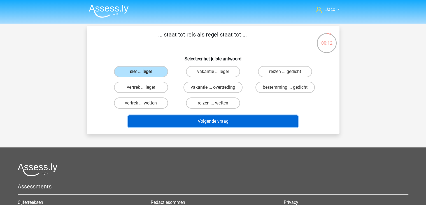
click at [231, 120] on button "Volgende vraag" at bounding box center [213, 121] width 170 height 12
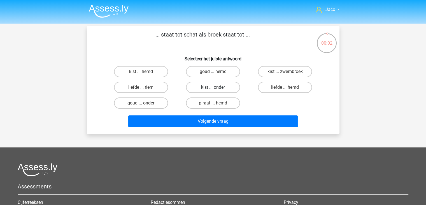
click at [227, 87] on label "kist ... onder" at bounding box center [213, 87] width 54 height 11
click at [217, 87] on input "kist ... onder" at bounding box center [215, 89] width 4 height 4
radio input "true"
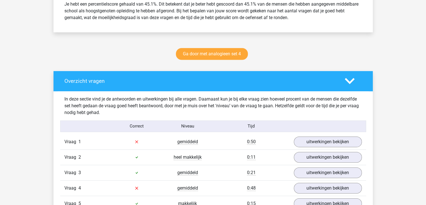
scroll to position [280, 0]
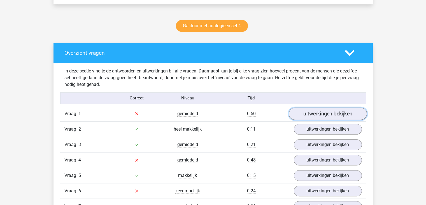
click at [322, 113] on link "uitwerkingen bekijken" at bounding box center [328, 113] width 78 height 12
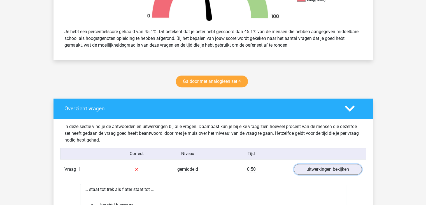
scroll to position [224, 0]
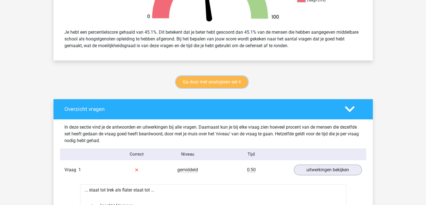
click at [217, 83] on link "Ga door met analogieen set 4" at bounding box center [212, 82] width 72 height 12
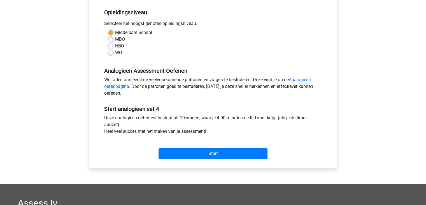
scroll to position [112, 0]
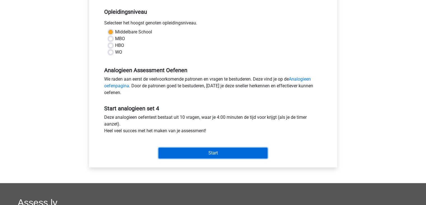
click at [228, 152] on input "Start" at bounding box center [213, 152] width 109 height 11
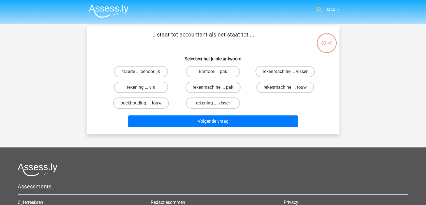
click at [293, 70] on label "rekenmachine ... visser" at bounding box center [285, 71] width 59 height 11
click at [289, 71] on input "rekenmachine ... visser" at bounding box center [287, 73] width 4 height 4
radio input "true"
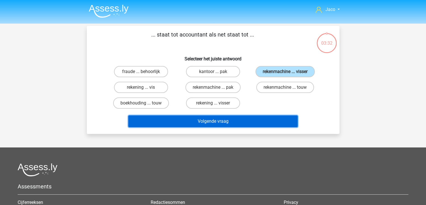
click at [250, 121] on button "Volgende vraag" at bounding box center [213, 121] width 170 height 12
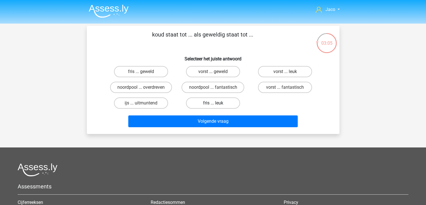
click at [227, 102] on label "fris ... leuk" at bounding box center [213, 102] width 54 height 11
click at [217, 103] on input "fris ... leuk" at bounding box center [215, 105] width 4 height 4
radio input "true"
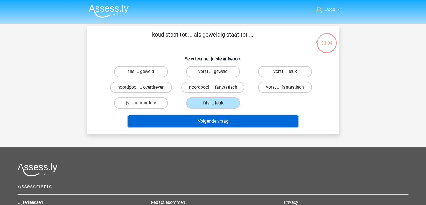
click at [236, 121] on button "Volgende vraag" at bounding box center [213, 121] width 170 height 12
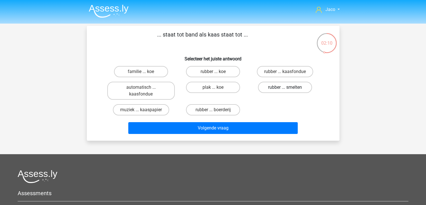
click at [277, 89] on label "rubber ... smelten" at bounding box center [285, 87] width 54 height 11
click at [285, 89] on input "rubber ... smelten" at bounding box center [287, 89] width 4 height 4
radio input "true"
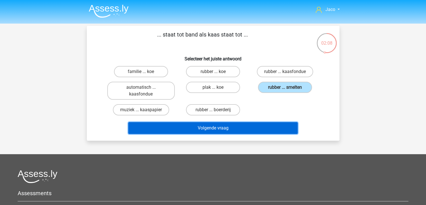
click at [266, 127] on button "Volgende vraag" at bounding box center [213, 128] width 170 height 12
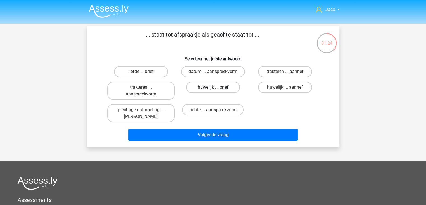
click at [231, 88] on label "huwelijk ... brief" at bounding box center [213, 87] width 54 height 11
click at [217, 88] on input "huwelijk ... brief" at bounding box center [215, 89] width 4 height 4
radio input "true"
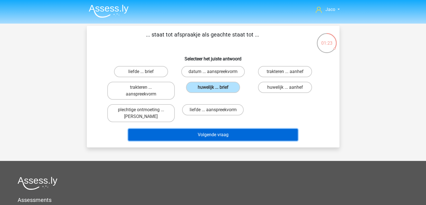
click at [257, 134] on button "Volgende vraag" at bounding box center [213, 135] width 170 height 12
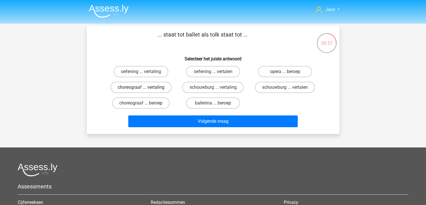
click at [158, 88] on label "choreograaf ... vertaling" at bounding box center [140, 87] width 61 height 11
click at [145, 88] on input "choreograaf ... vertaling" at bounding box center [143, 89] width 4 height 4
radio input "true"
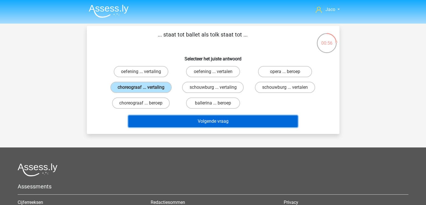
click at [221, 121] on button "Volgende vraag" at bounding box center [213, 121] width 170 height 12
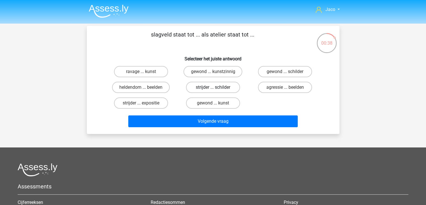
click at [236, 88] on label "strijder ... schilder" at bounding box center [213, 87] width 54 height 11
click at [217, 88] on input "strijder ... schilder" at bounding box center [215, 89] width 4 height 4
radio input "true"
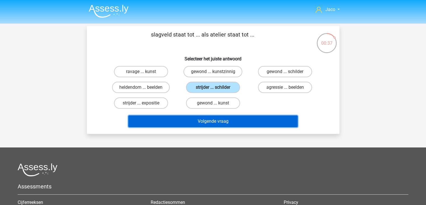
click at [248, 122] on button "Volgende vraag" at bounding box center [213, 121] width 170 height 12
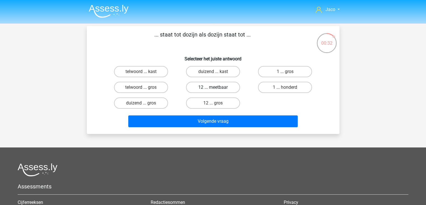
click at [224, 85] on label "12 ... meetbaar" at bounding box center [213, 87] width 54 height 11
click at [217, 87] on input "12 ... meetbaar" at bounding box center [215, 89] width 4 height 4
radio input "true"
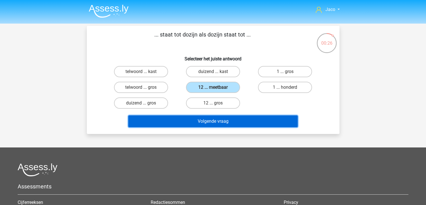
click at [243, 119] on button "Volgende vraag" at bounding box center [213, 121] width 170 height 12
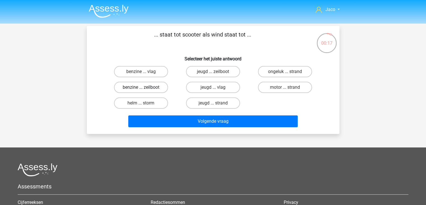
click at [156, 87] on label "benzine ... zeilboot" at bounding box center [141, 87] width 54 height 11
click at [145, 87] on input "benzine ... zeilboot" at bounding box center [143, 89] width 4 height 4
radio input "true"
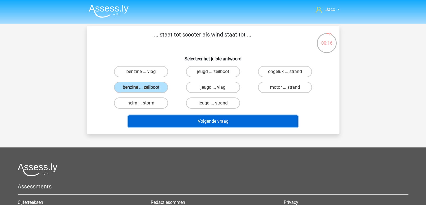
click at [223, 122] on button "Volgende vraag" at bounding box center [213, 121] width 170 height 12
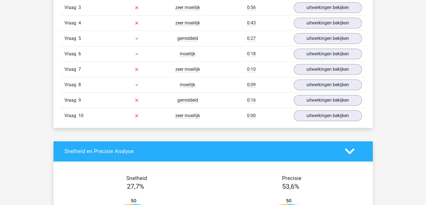
scroll to position [420, 0]
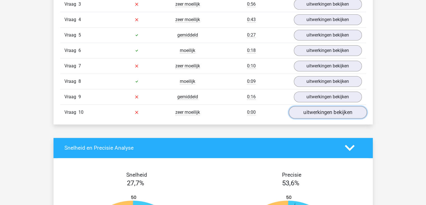
click at [296, 111] on link "uitwerkingen bekijken" at bounding box center [328, 112] width 78 height 12
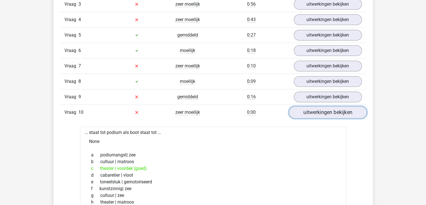
click at [296, 111] on link "uitwerkingen bekijken" at bounding box center [328, 112] width 78 height 12
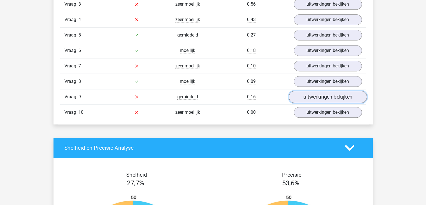
click at [305, 97] on link "uitwerkingen bekijken" at bounding box center [328, 96] width 78 height 12
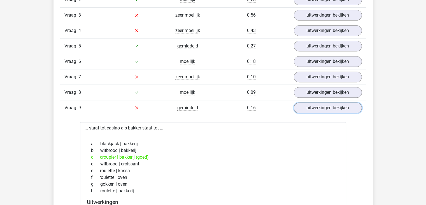
scroll to position [392, 0]
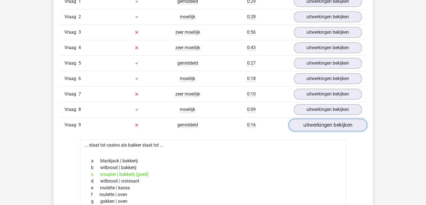
click at [306, 123] on link "uitwerkingen bekijken" at bounding box center [328, 125] width 78 height 12
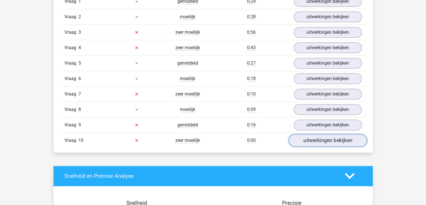
click at [317, 140] on link "uitwerkingen bekijken" at bounding box center [328, 140] width 78 height 12
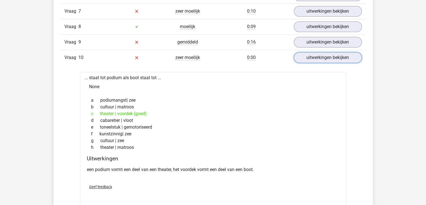
scroll to position [476, 0]
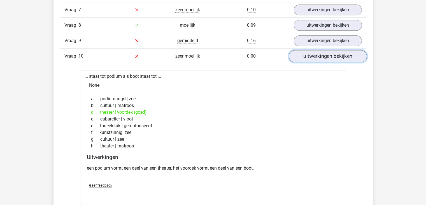
click at [334, 59] on link "uitwerkingen bekijken" at bounding box center [328, 56] width 78 height 12
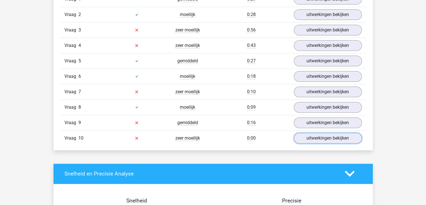
scroll to position [392, 0]
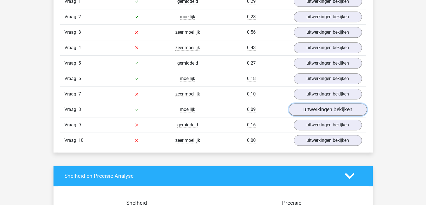
click at [333, 108] on link "uitwerkingen bekijken" at bounding box center [328, 109] width 78 height 12
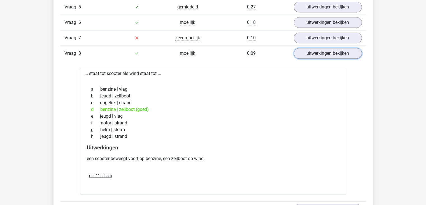
scroll to position [420, 0]
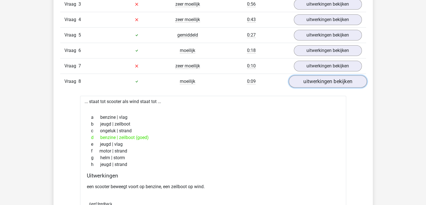
click at [337, 82] on link "uitwerkingen bekijken" at bounding box center [328, 81] width 78 height 12
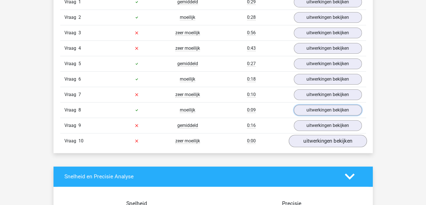
scroll to position [392, 0]
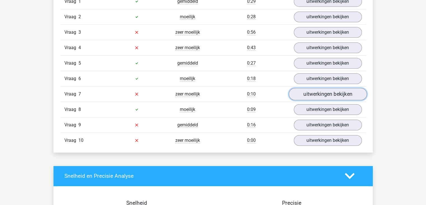
click at [326, 93] on link "uitwerkingen bekijken" at bounding box center [328, 94] width 78 height 12
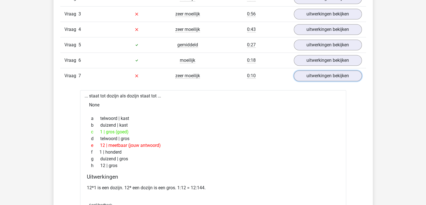
scroll to position [420, 0]
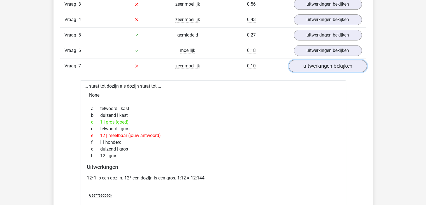
click at [321, 66] on link "uitwerkingen bekijken" at bounding box center [328, 66] width 78 height 12
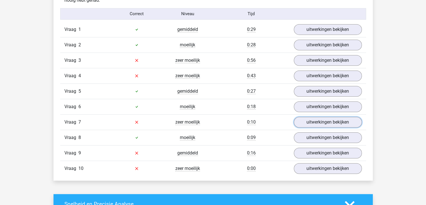
scroll to position [364, 0]
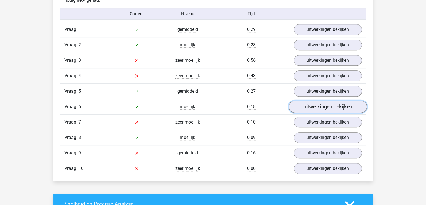
click at [331, 106] on link "uitwerkingen bekijken" at bounding box center [328, 106] width 78 height 12
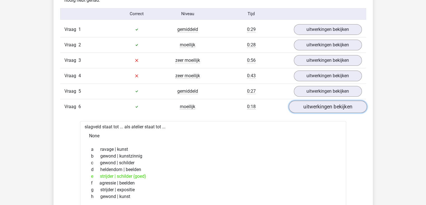
click at [336, 108] on link "uitwerkingen bekijken" at bounding box center [328, 106] width 78 height 12
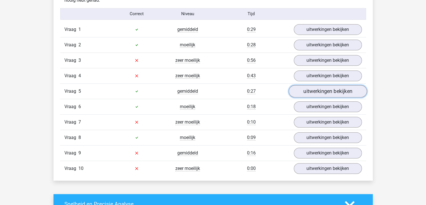
click at [333, 90] on link "uitwerkingen bekijken" at bounding box center [328, 91] width 78 height 12
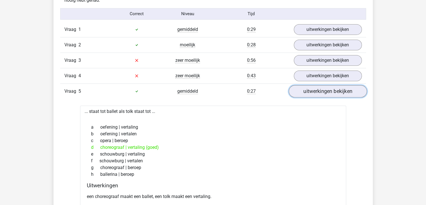
click at [333, 90] on link "uitwerkingen bekijken" at bounding box center [328, 91] width 78 height 12
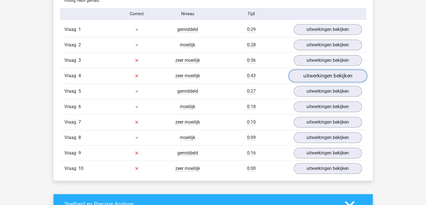
click at [331, 76] on link "uitwerkingen bekijken" at bounding box center [328, 75] width 78 height 12
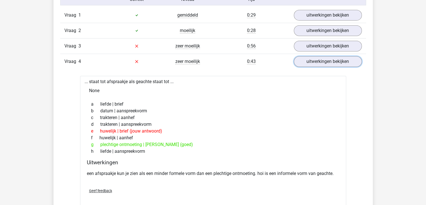
scroll to position [392, 0]
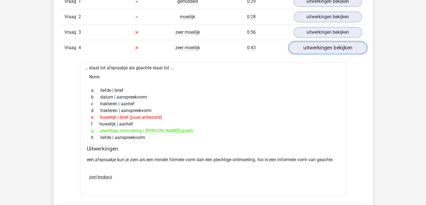
click at [325, 48] on link "uitwerkingen bekijken" at bounding box center [328, 47] width 78 height 12
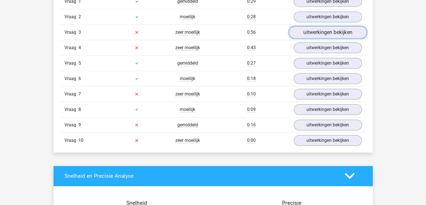
click at [331, 33] on link "uitwerkingen bekijken" at bounding box center [328, 32] width 78 height 12
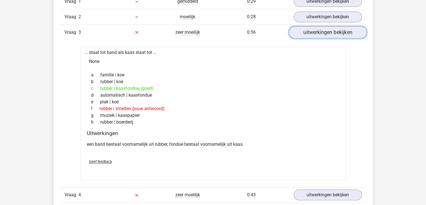
click at [340, 35] on link "uitwerkingen bekijken" at bounding box center [328, 32] width 78 height 12
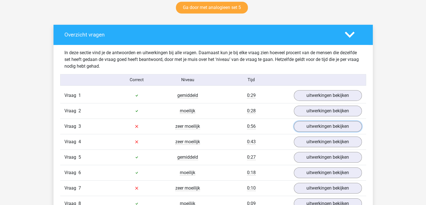
scroll to position [308, 0]
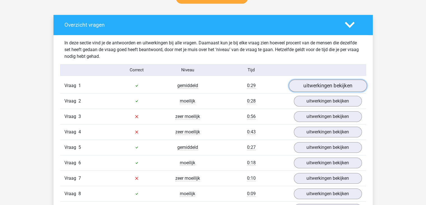
click at [342, 85] on link "uitwerkingen bekijken" at bounding box center [328, 85] width 78 height 12
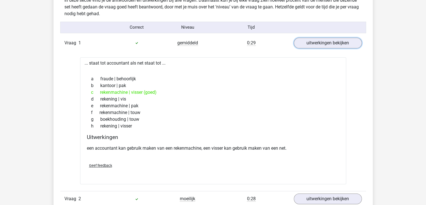
scroll to position [364, 0]
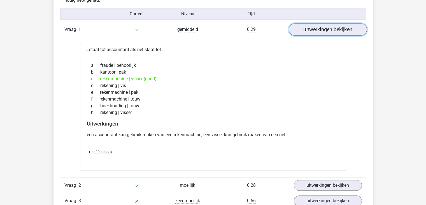
click at [322, 32] on link "uitwerkingen bekijken" at bounding box center [328, 29] width 78 height 12
